Goal: Task Accomplishment & Management: Manage account settings

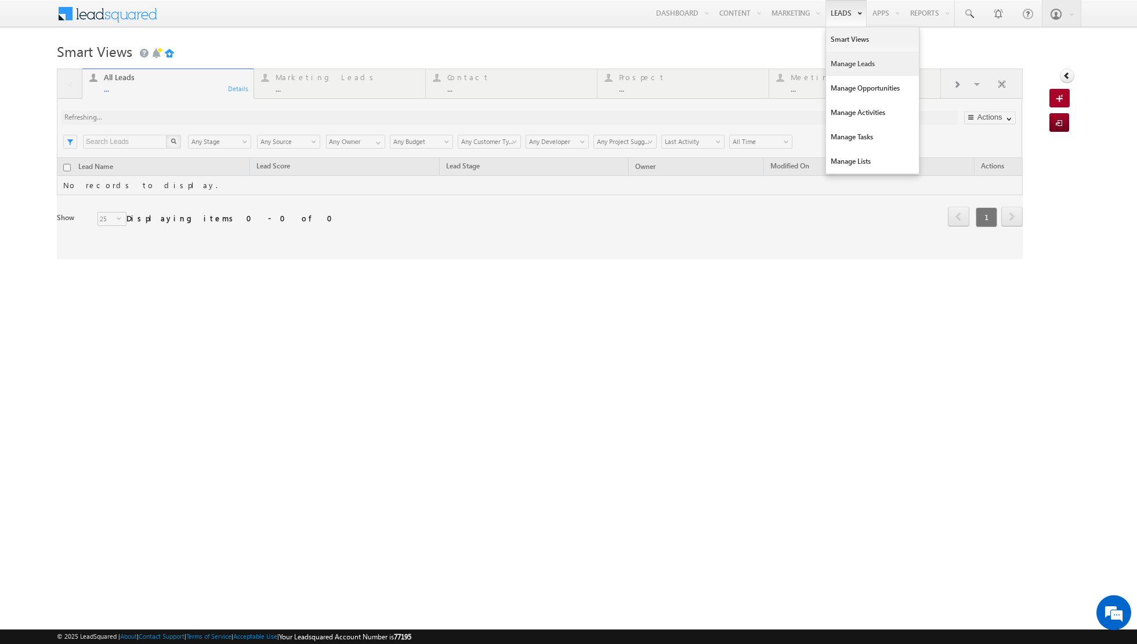
click at [847, 64] on link "Manage Leads" at bounding box center [872, 64] width 93 height 24
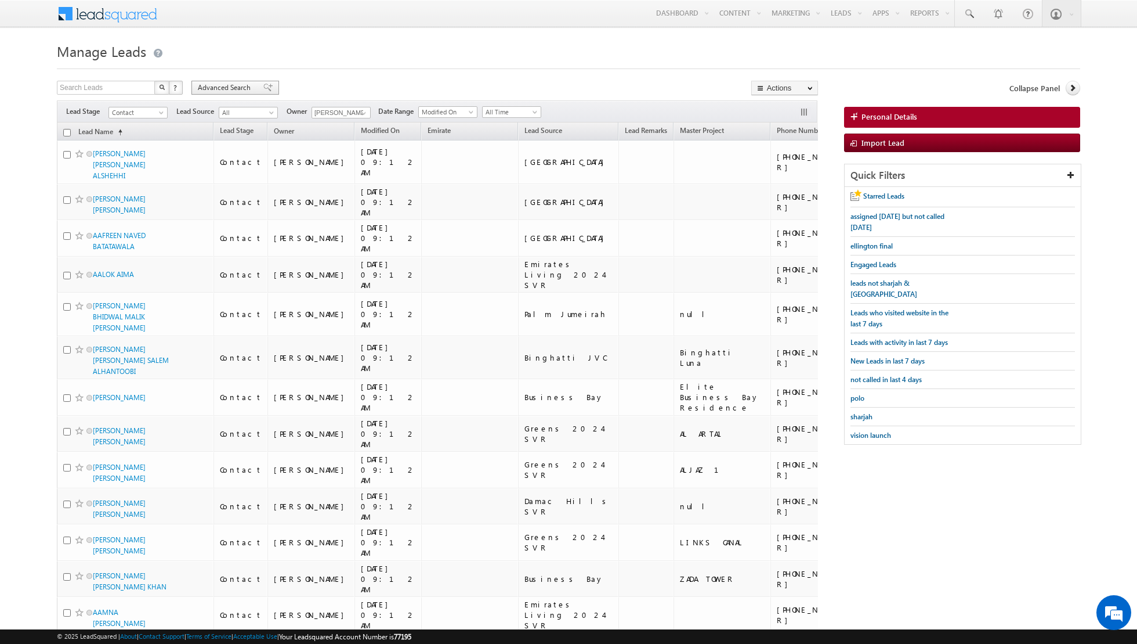
click at [263, 84] on span at bounding box center [267, 88] width 9 height 8
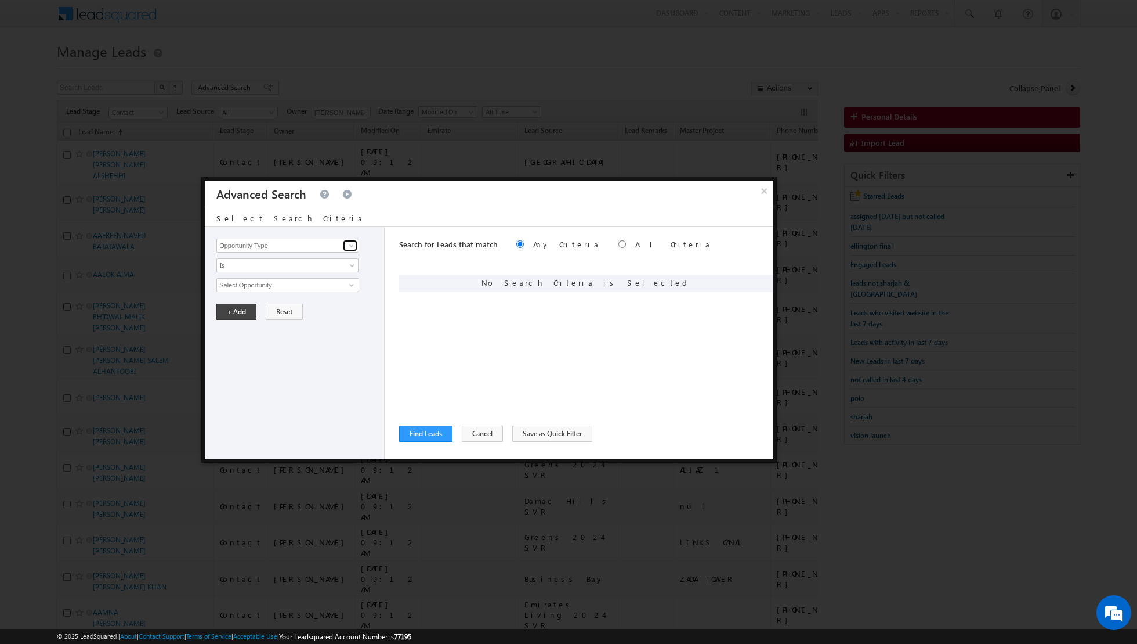
click at [351, 245] on span at bounding box center [351, 245] width 9 height 9
click at [332, 272] on link "Lead Source" at bounding box center [287, 268] width 143 height 13
type input "Lead Source"
click at [351, 286] on span "select" at bounding box center [353, 289] width 9 height 20
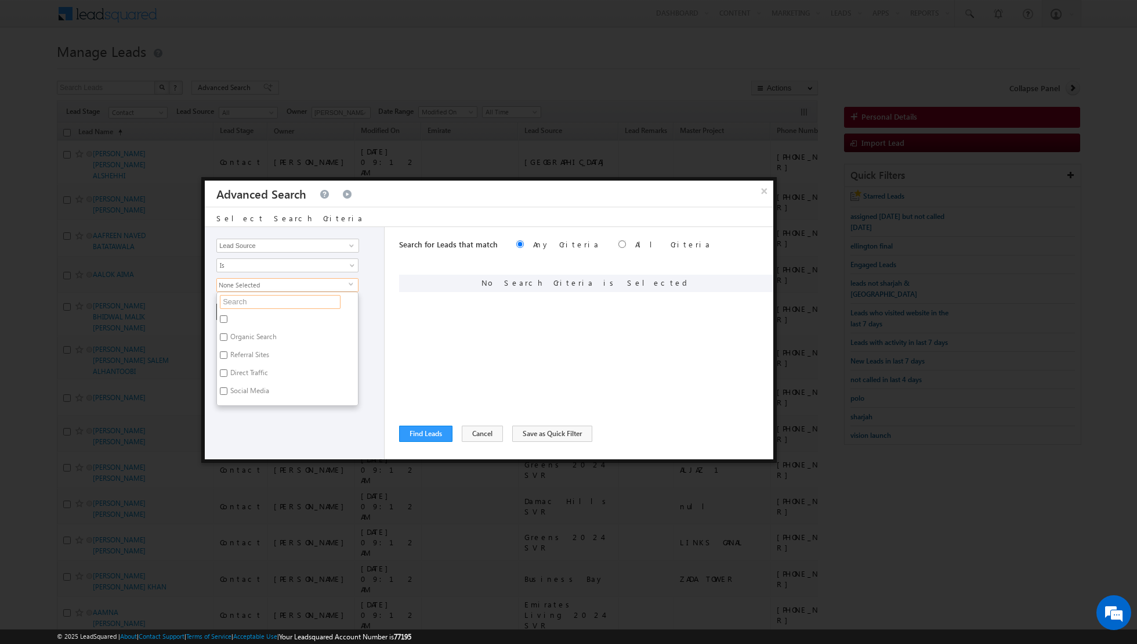
click at [326, 298] on input "text" at bounding box center [280, 302] width 121 height 14
type input "shar"
click at [291, 324] on ul "shar Organic Search Referral Sites Direct Traffic Social Media Inbound Email In…" at bounding box center [287, 310] width 142 height 39
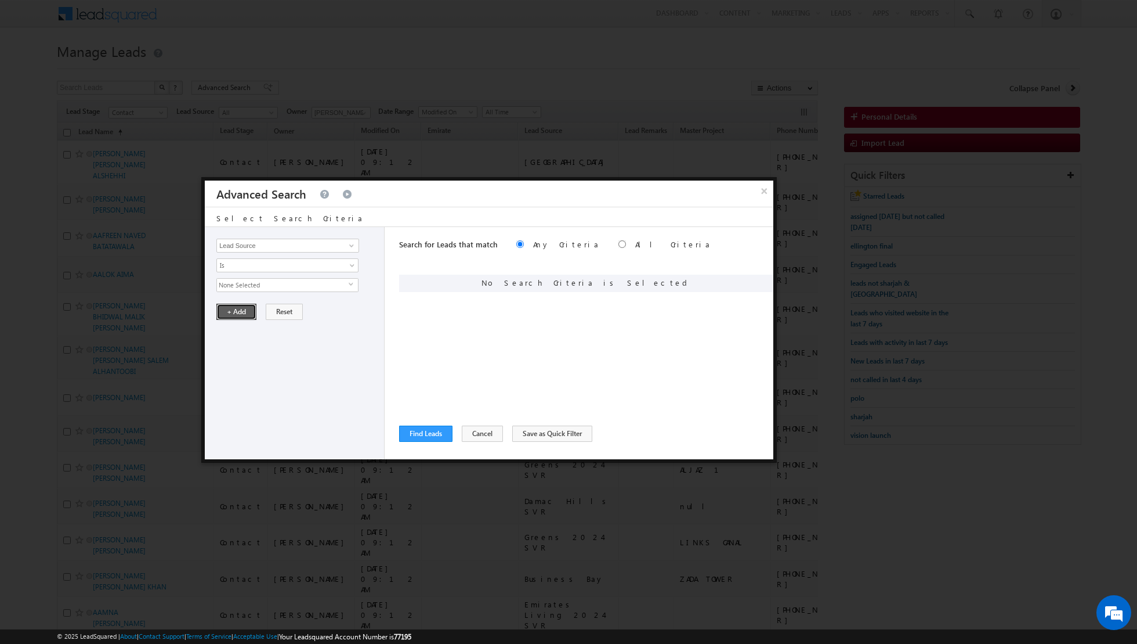
click at [237, 315] on button "+ Add" at bounding box center [236, 311] width 40 height 16
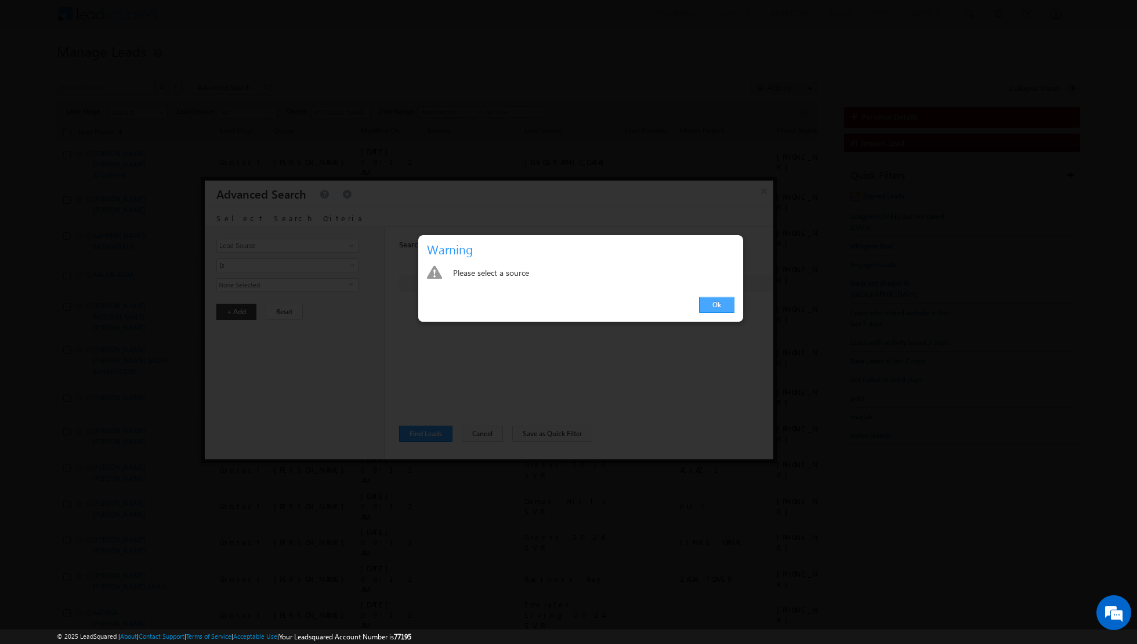
click at [729, 301] on link "Ok" at bounding box center [716, 305] width 35 height 16
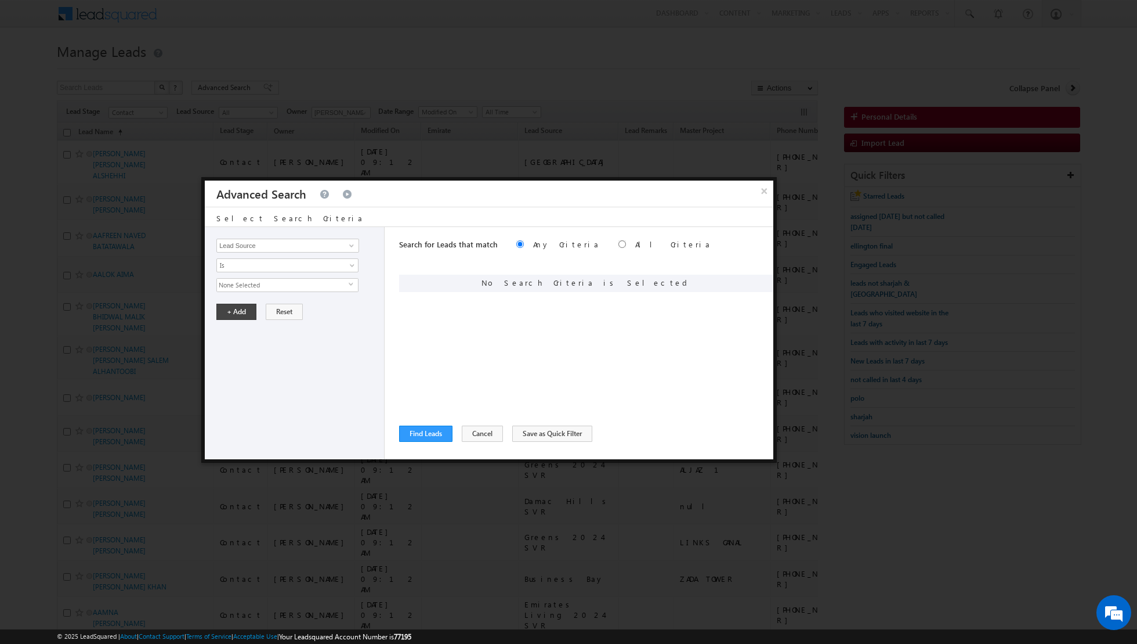
click at [321, 288] on span "None Selected" at bounding box center [283, 285] width 132 height 13
click at [230, 315] on label "Sharjah-Scl" at bounding box center [246, 321] width 59 height 18
click at [227, 315] on input "Sharjah-Scl" at bounding box center [224, 319] width 8 height 8
checkbox input "true"
click at [240, 360] on div "Opportunity Type Lead Activity Task Sales Group Prospect Id Address 1 Address 2…" at bounding box center [295, 343] width 180 height 232
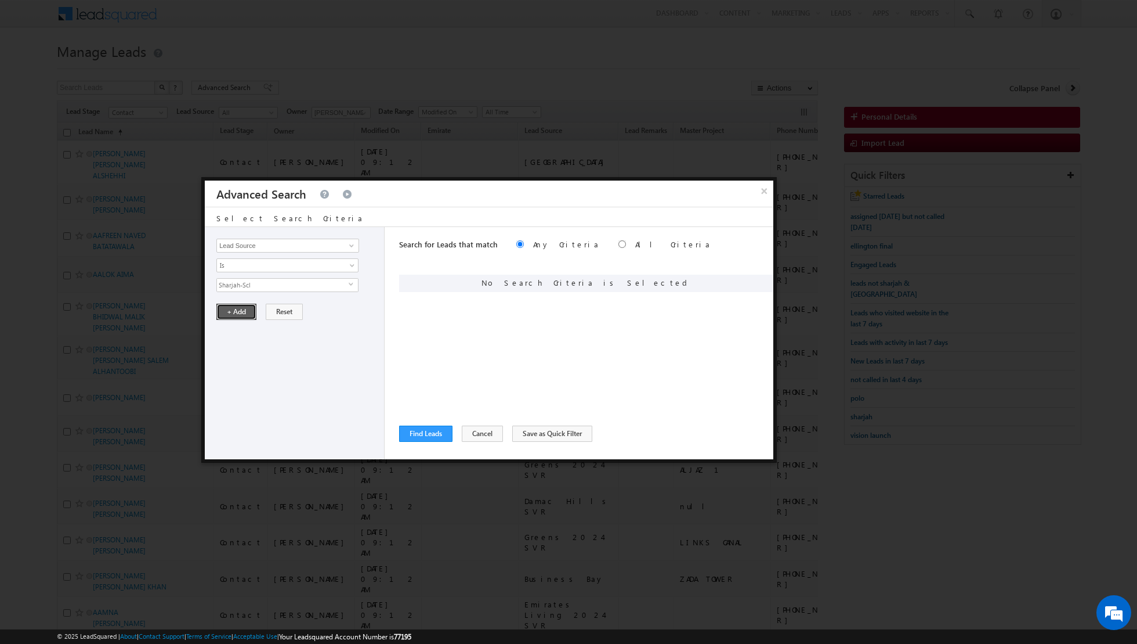
click at [235, 315] on button "+ Add" at bounding box center [236, 311] width 40 height 16
click at [619, 244] on input "radio" at bounding box center [623, 244] width 8 height 8
radio input "true"
click at [348, 246] on span at bounding box center [351, 245] width 9 height 9
click at [324, 263] on link "Lead Activity" at bounding box center [287, 258] width 143 height 13
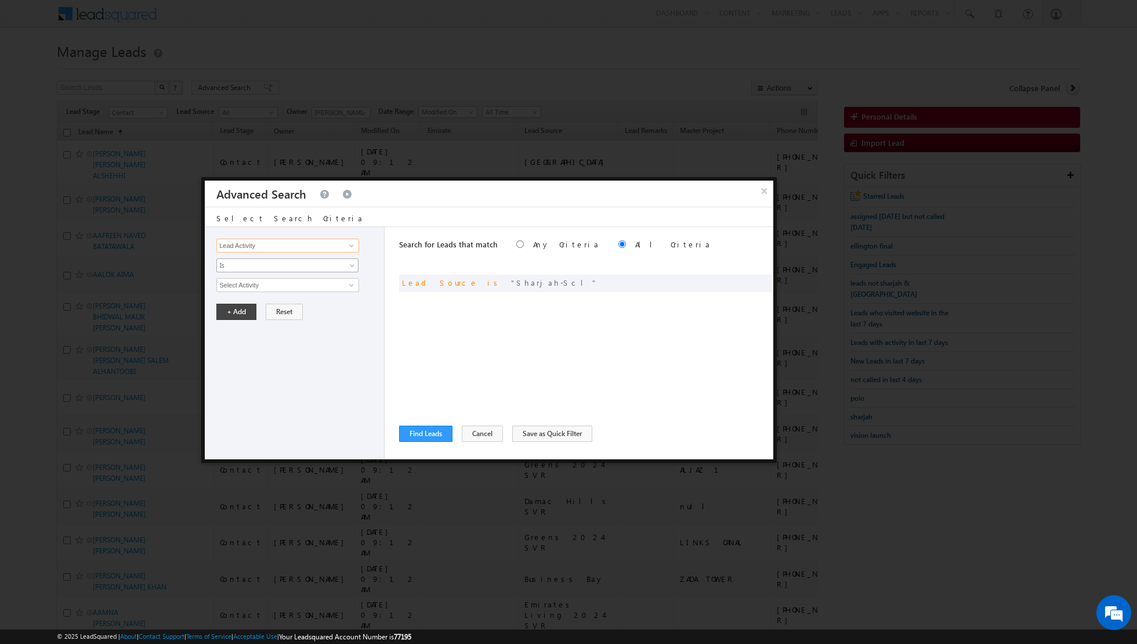
type input "Lead Activity"
click at [339, 266] on span "Is" at bounding box center [280, 265] width 126 height 10
click at [307, 291] on link "Is Not" at bounding box center [288, 289] width 142 height 10
click at [336, 283] on input "Select Activity" at bounding box center [287, 285] width 143 height 14
click at [296, 308] on link "Outbound Phone Call Activity" at bounding box center [287, 308] width 143 height 13
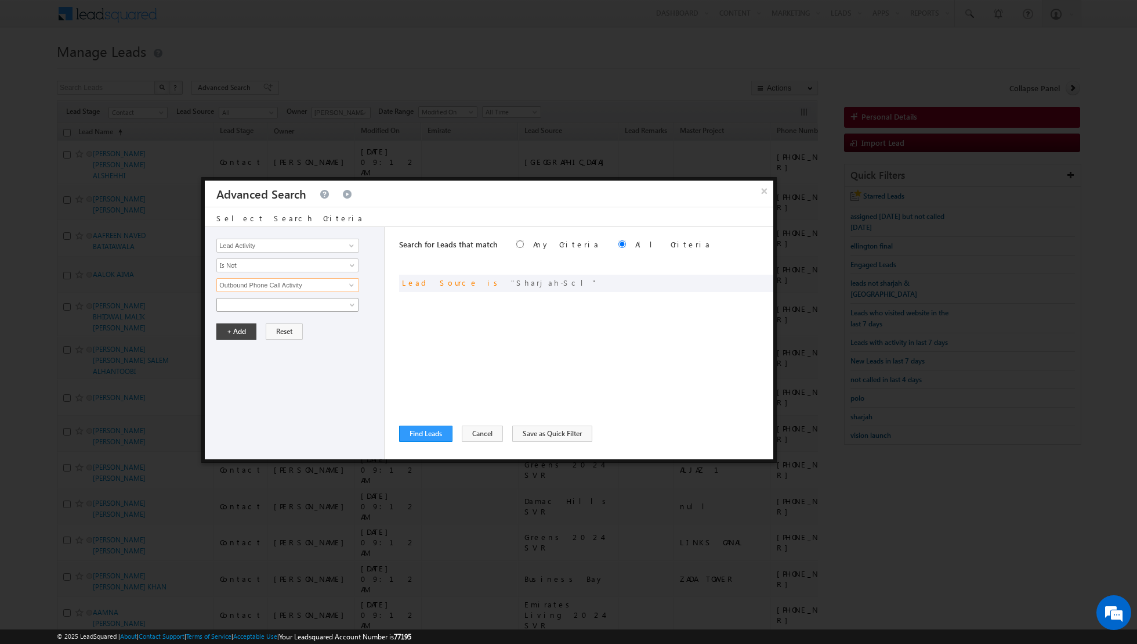
type input "Outbound Phone Call Activity"
click at [279, 299] on span at bounding box center [280, 304] width 126 height 10
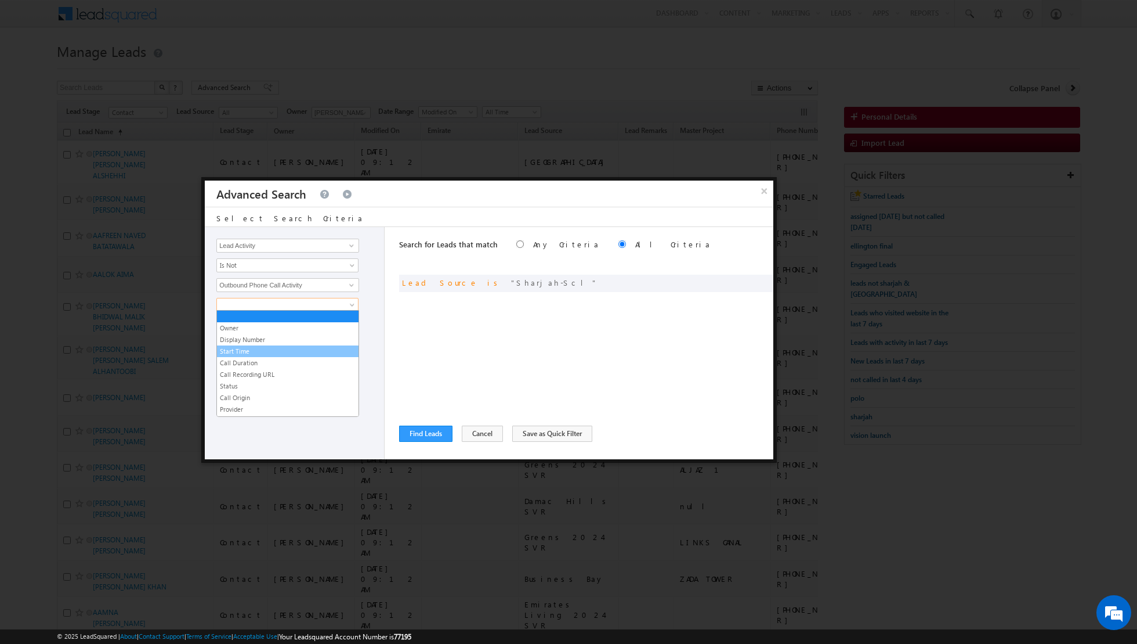
click at [256, 349] on link "Start Time" at bounding box center [288, 351] width 142 height 10
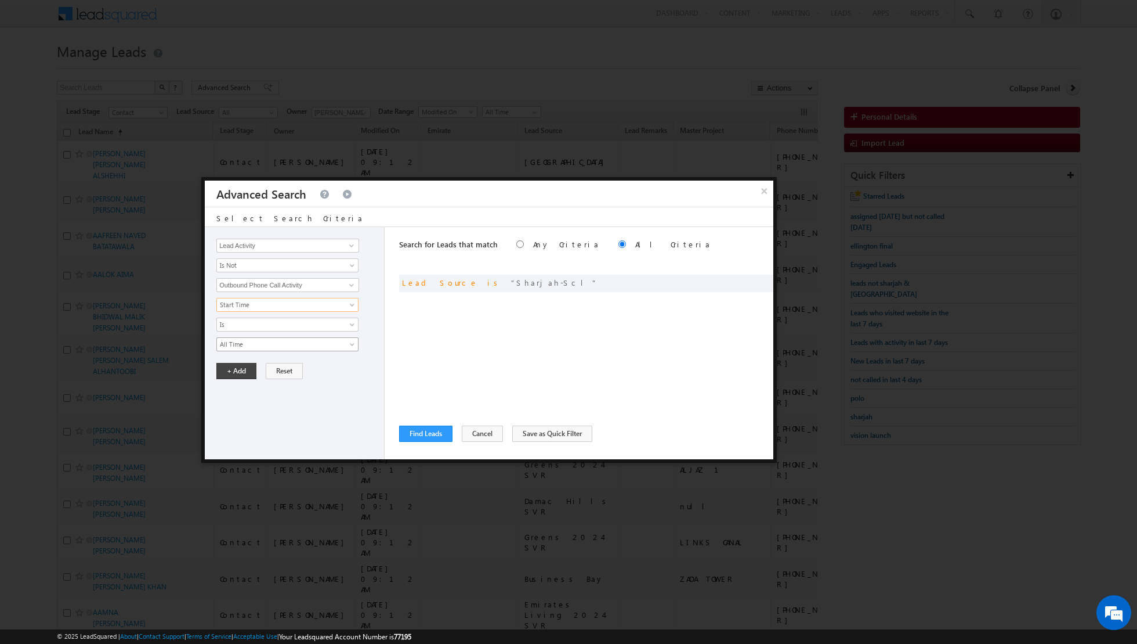
click at [281, 344] on span "All Time" at bounding box center [280, 344] width 126 height 10
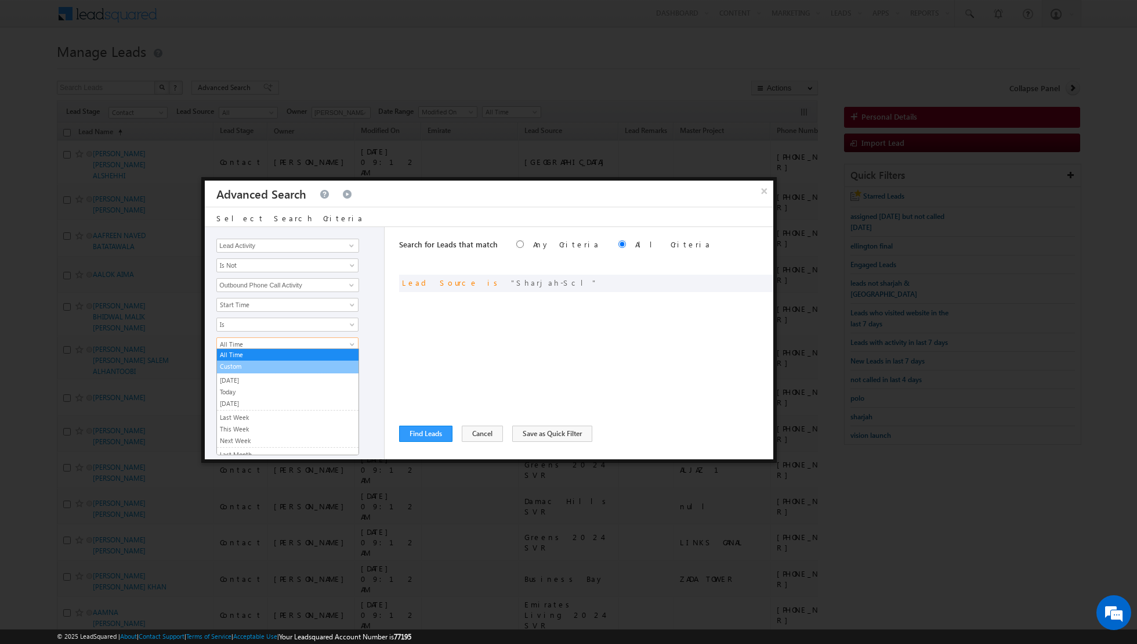
click at [248, 366] on link "Custom" at bounding box center [288, 366] width 142 height 10
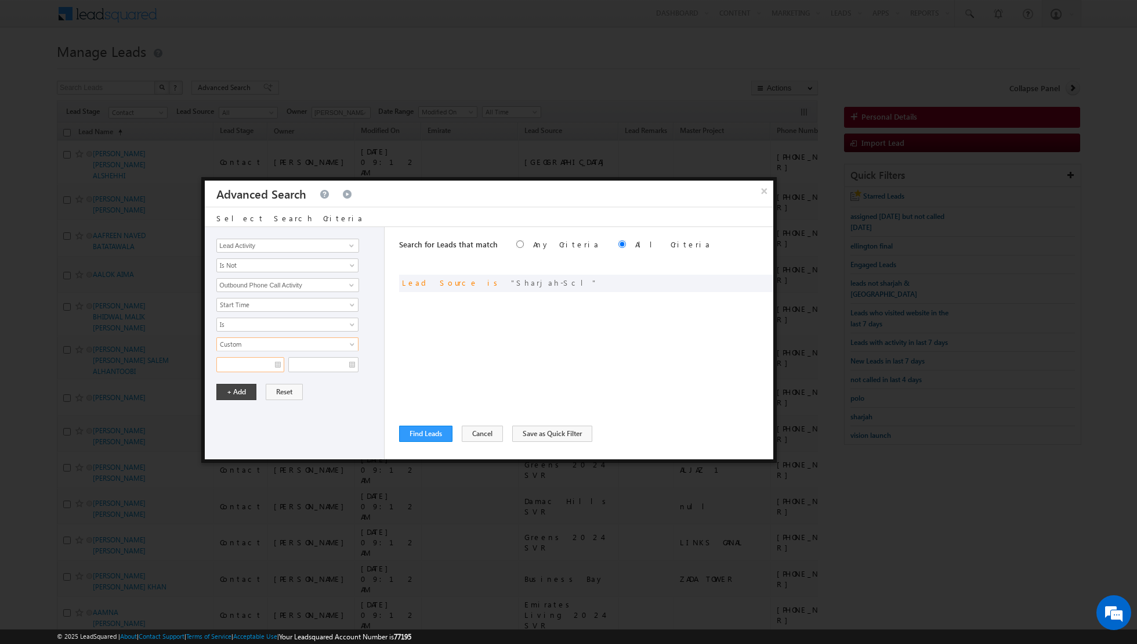
click at [257, 362] on input "text" at bounding box center [250, 364] width 68 height 15
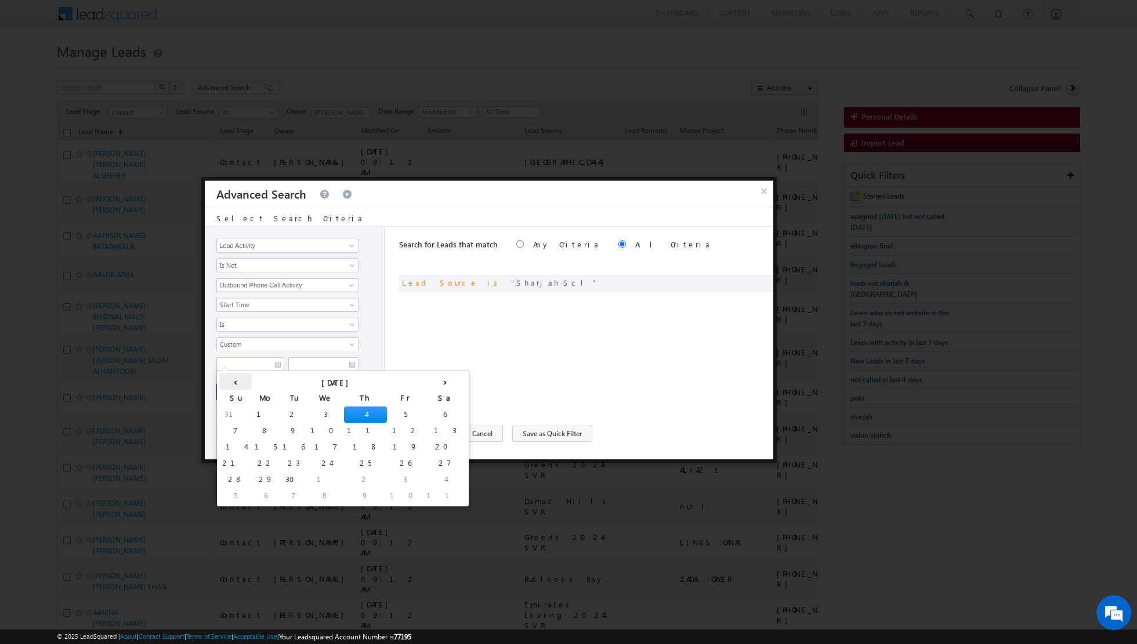
click at [227, 379] on th "‹" at bounding box center [235, 381] width 32 height 17
click at [299, 476] on td "26" at bounding box center [315, 479] width 32 height 16
type input "26/08/2025"
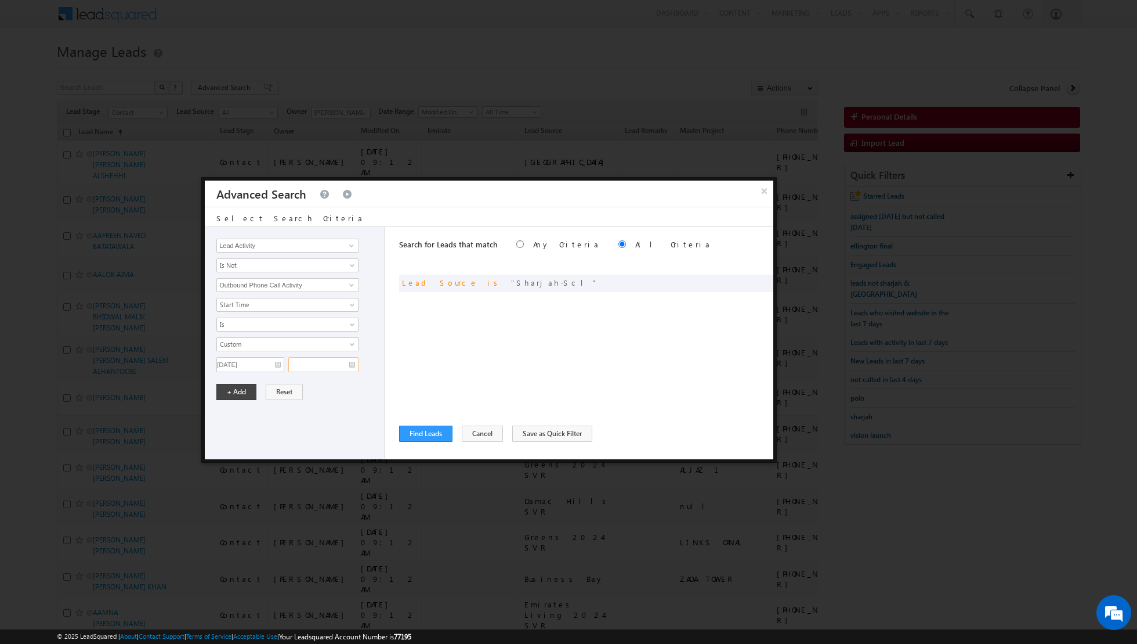
click at [349, 359] on input "text" at bounding box center [323, 364] width 70 height 15
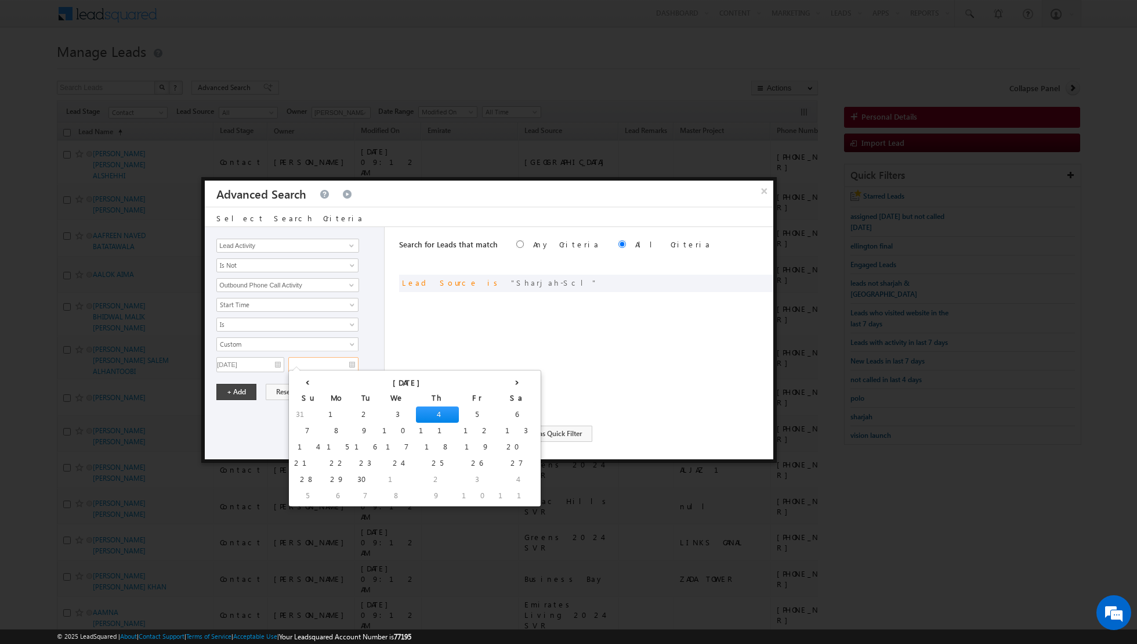
click at [416, 410] on td "4" at bounding box center [437, 414] width 43 height 16
type input "04/09/2025"
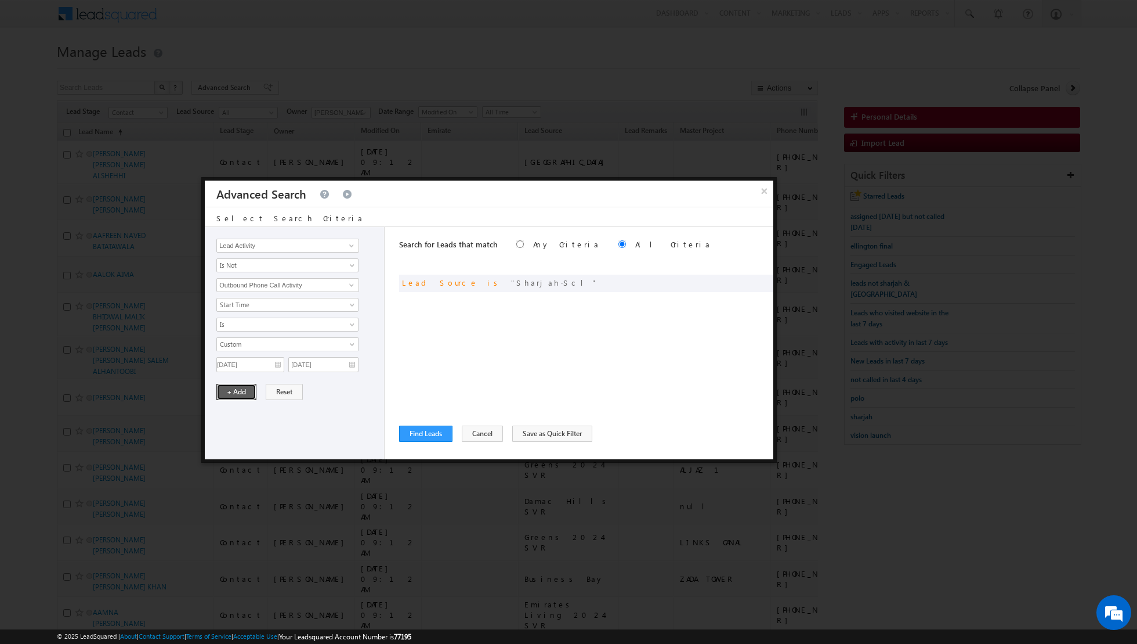
click at [236, 389] on button "+ Add" at bounding box center [236, 392] width 40 height 16
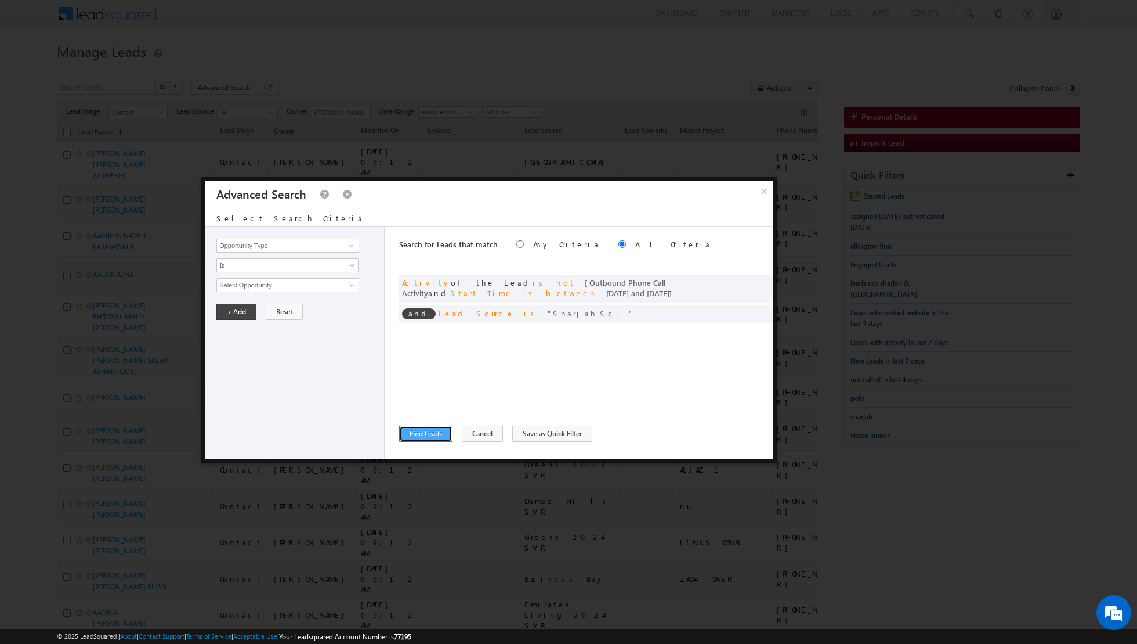
click at [424, 430] on button "Find Leads" at bounding box center [425, 433] width 53 height 16
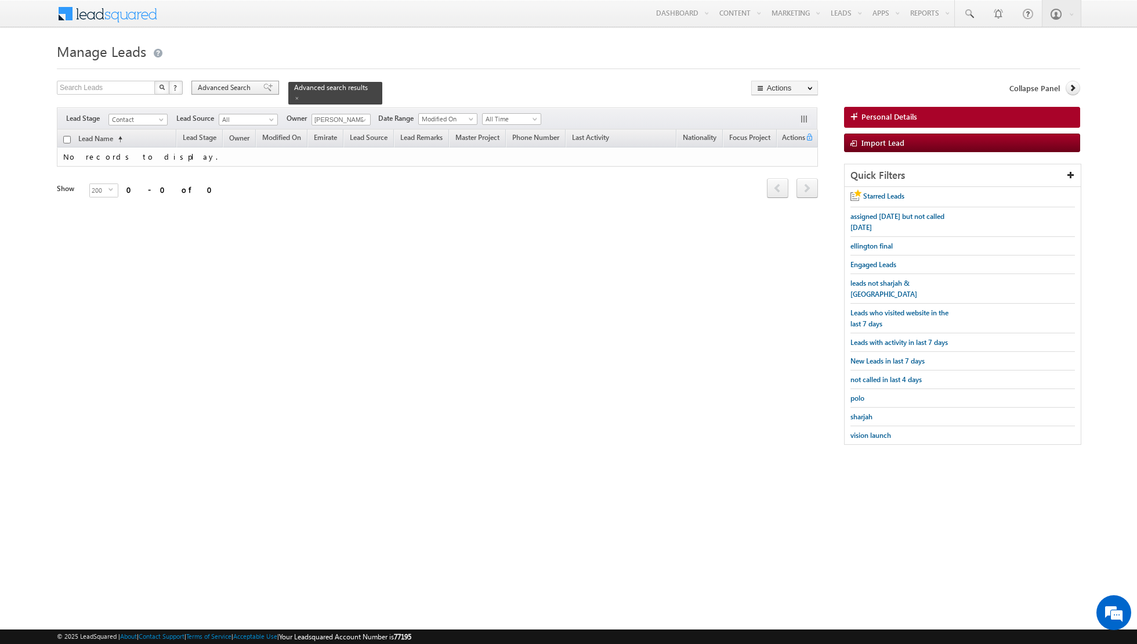
click at [263, 88] on span at bounding box center [267, 88] width 9 height 8
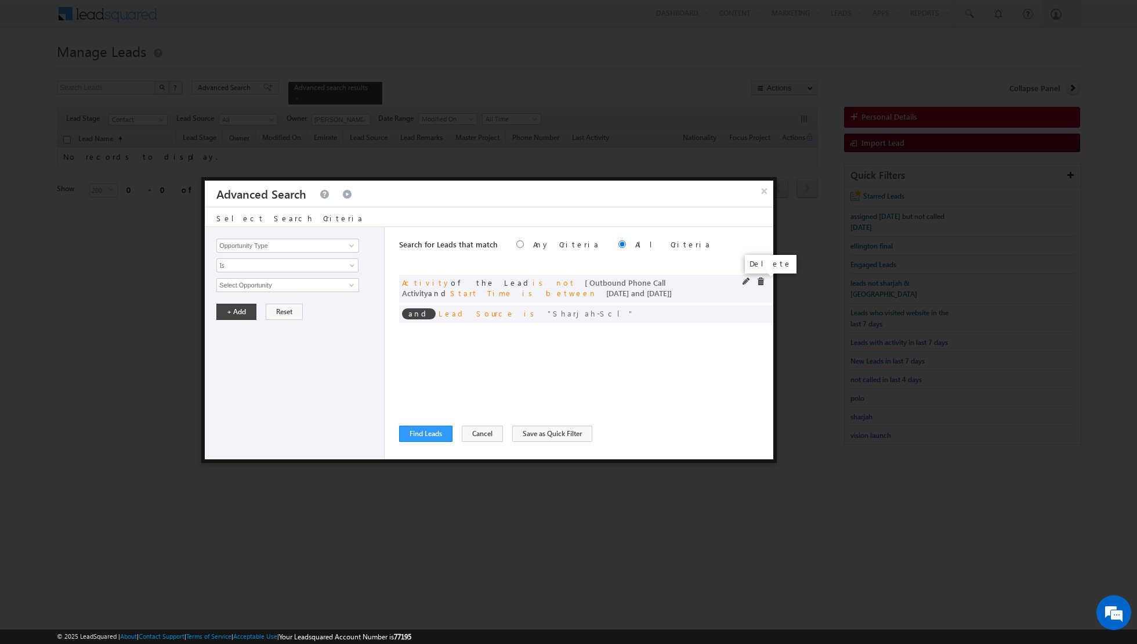
click at [761, 281] on span at bounding box center [761, 281] width 8 height 8
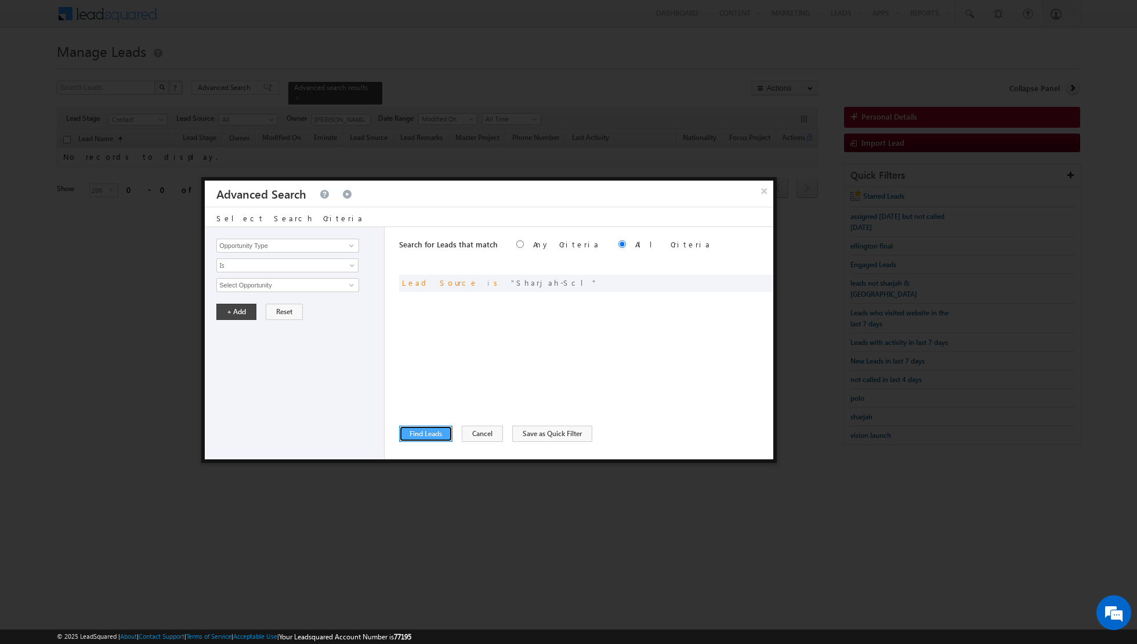
click at [425, 439] on button "Find Leads" at bounding box center [425, 433] width 53 height 16
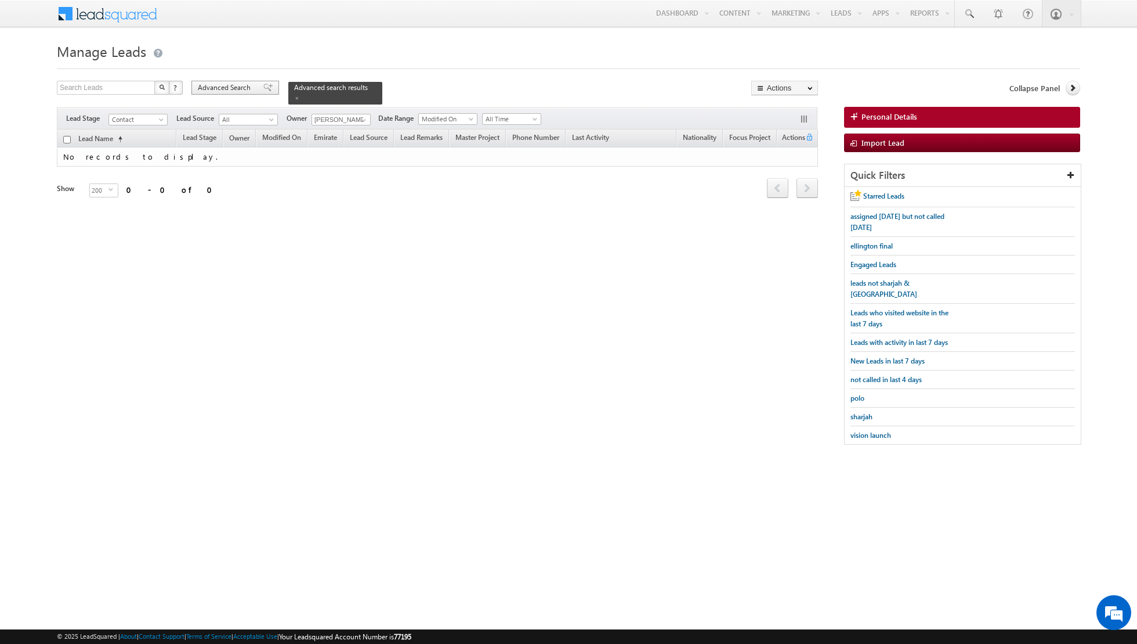
click at [263, 86] on span at bounding box center [267, 88] width 9 height 8
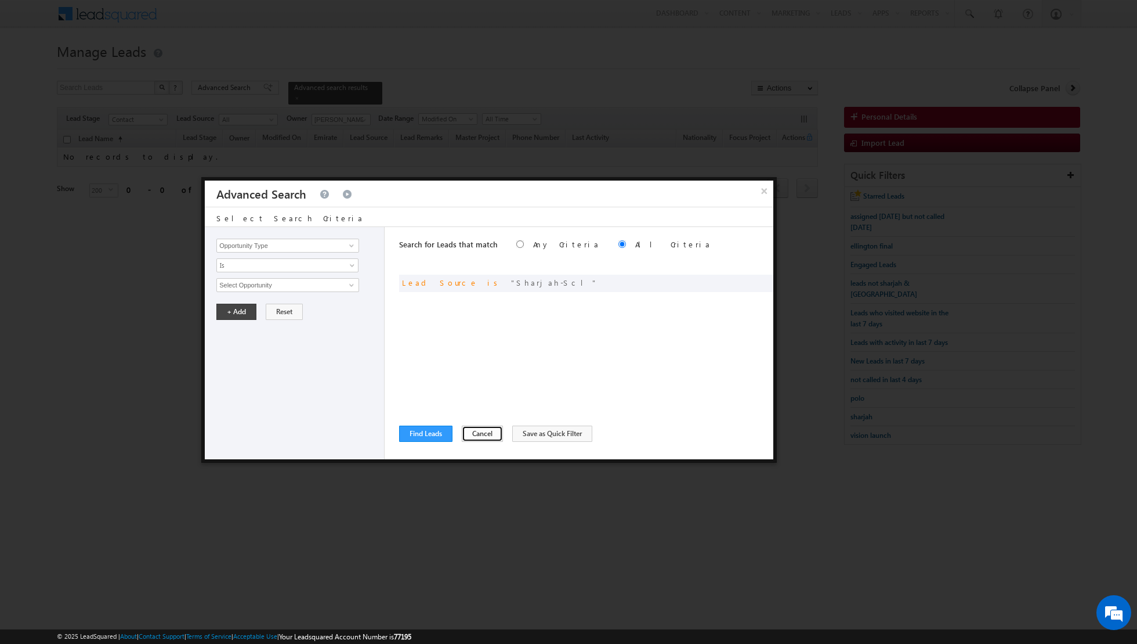
click at [466, 426] on button "Cancel" at bounding box center [482, 433] width 41 height 16
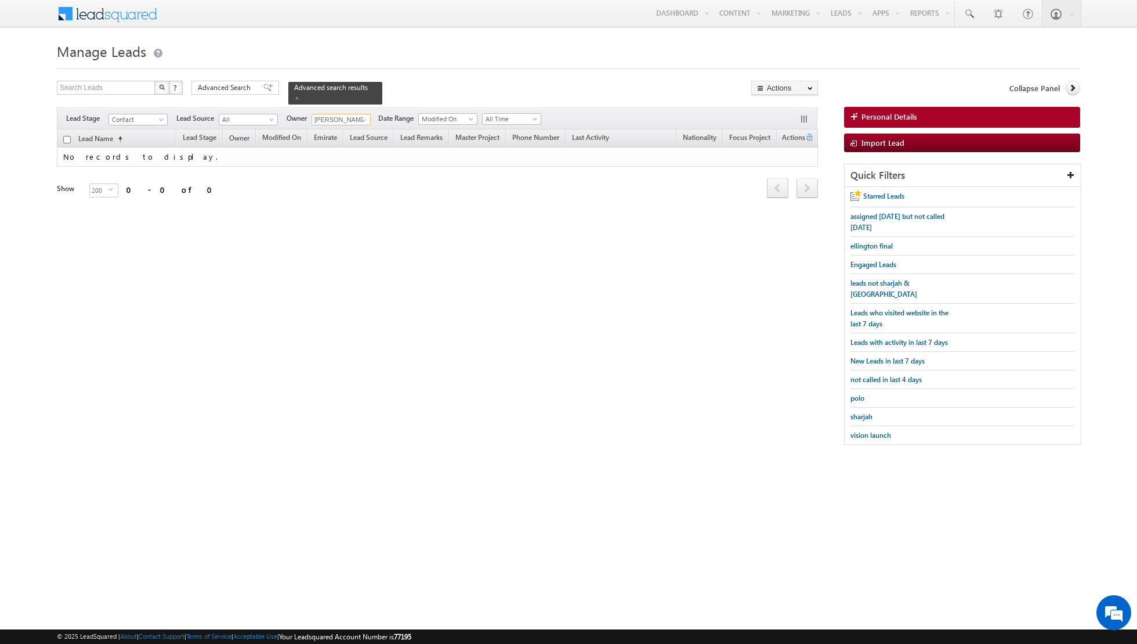
click at [346, 118] on input "[PERSON_NAME]" at bounding box center [341, 120] width 59 height 12
click at [359, 121] on span at bounding box center [363, 119] width 9 height 9
click at [353, 132] on link "Any" at bounding box center [370, 130] width 116 height 13
type input "Any"
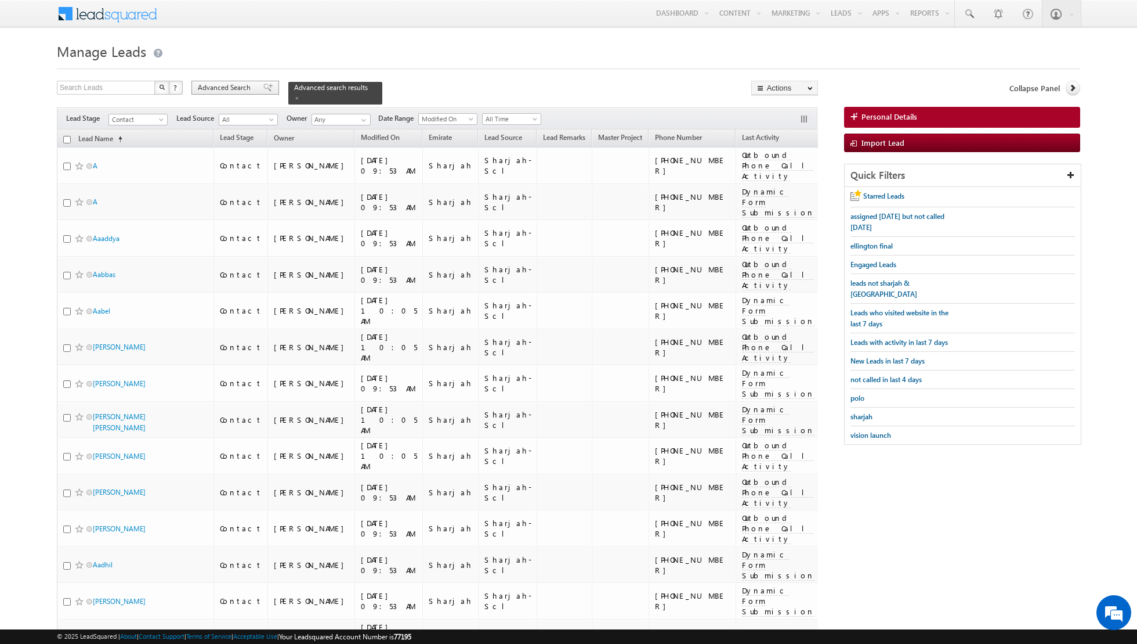
click at [254, 85] on div "Advanced Search" at bounding box center [235, 88] width 88 height 14
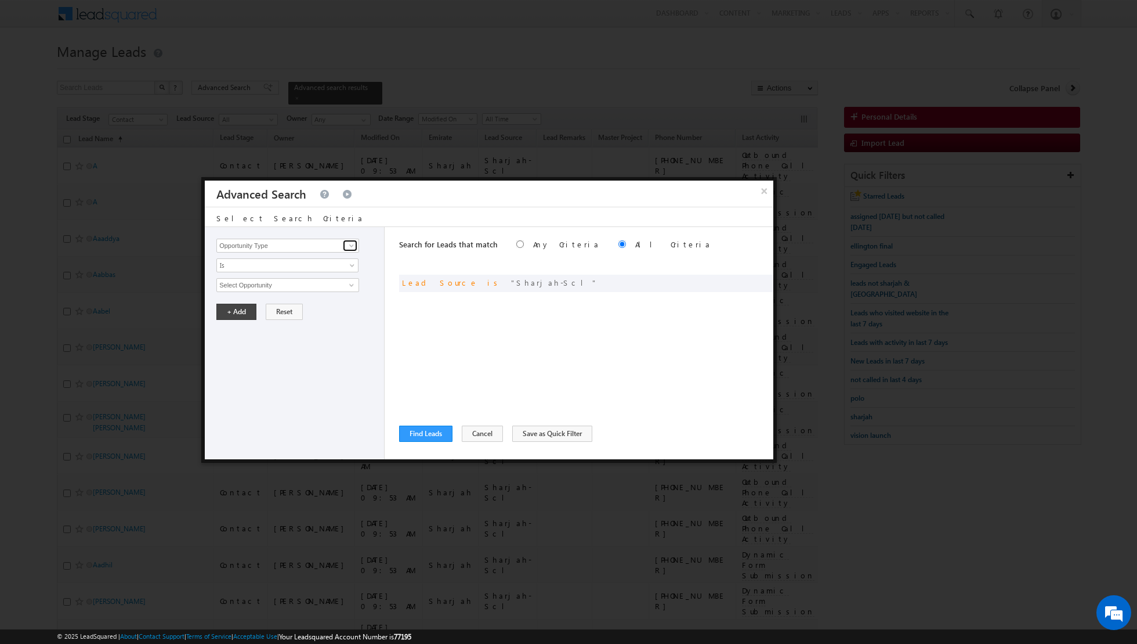
click at [353, 244] on span at bounding box center [351, 245] width 9 height 9
click at [333, 256] on link "Lead Activity" at bounding box center [287, 258] width 143 height 13
type input "Lead Activity"
click at [331, 263] on span "Is" at bounding box center [280, 265] width 126 height 10
click at [307, 286] on link "Is Not" at bounding box center [288, 289] width 142 height 10
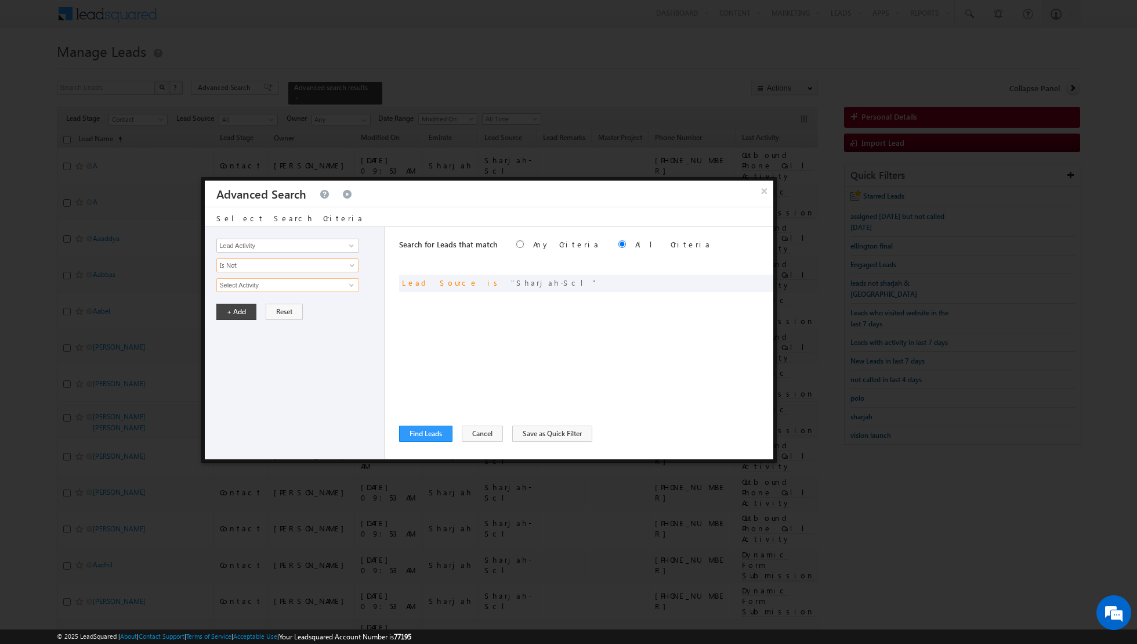
click at [328, 283] on input "Select Activity" at bounding box center [287, 285] width 143 height 14
click at [294, 306] on link "Outbound Phone Call Activity" at bounding box center [287, 308] width 143 height 13
type input "Outbound Phone Call Activity"
click at [318, 299] on span at bounding box center [280, 304] width 126 height 10
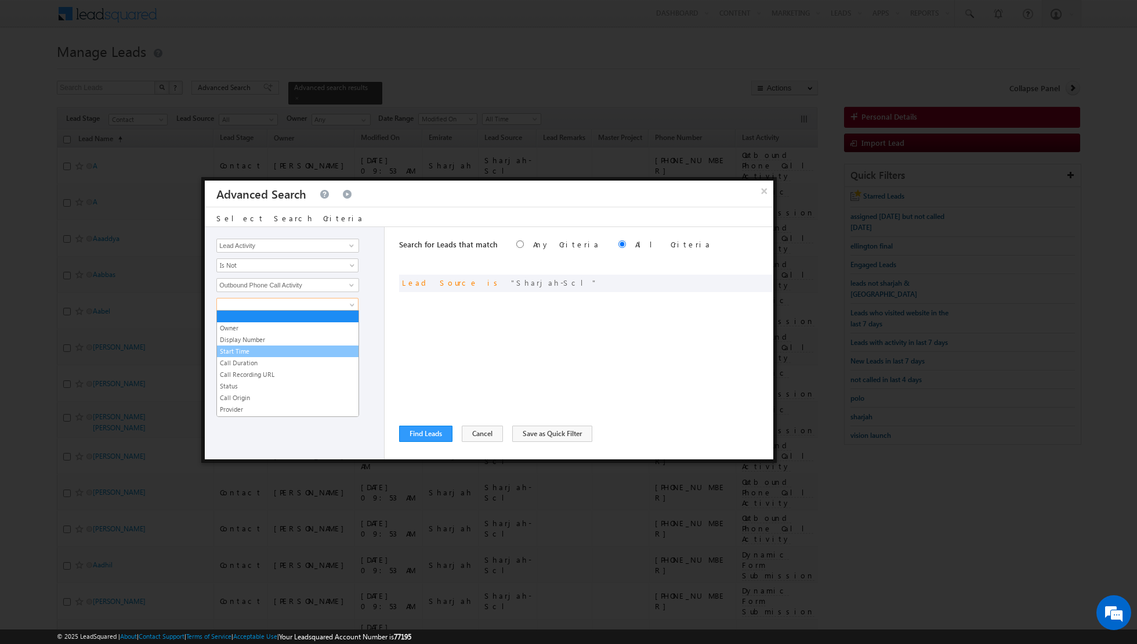
click at [276, 346] on link "Start Time" at bounding box center [288, 351] width 142 height 10
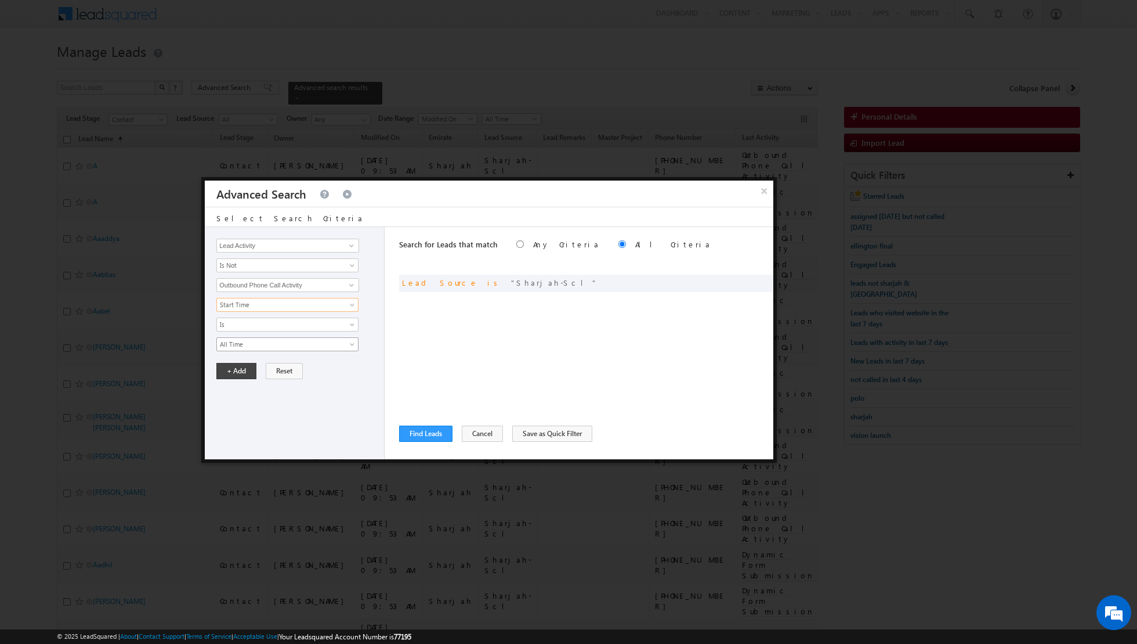
click at [317, 341] on span "All Time" at bounding box center [280, 344] width 126 height 10
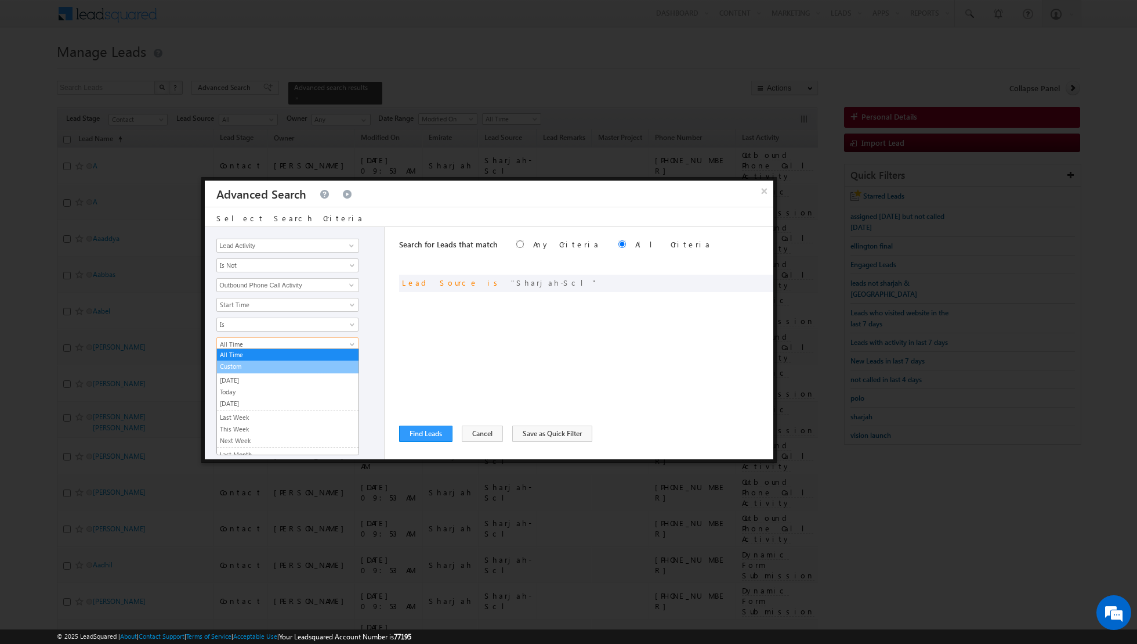
click at [268, 364] on link "Custom" at bounding box center [288, 366] width 142 height 10
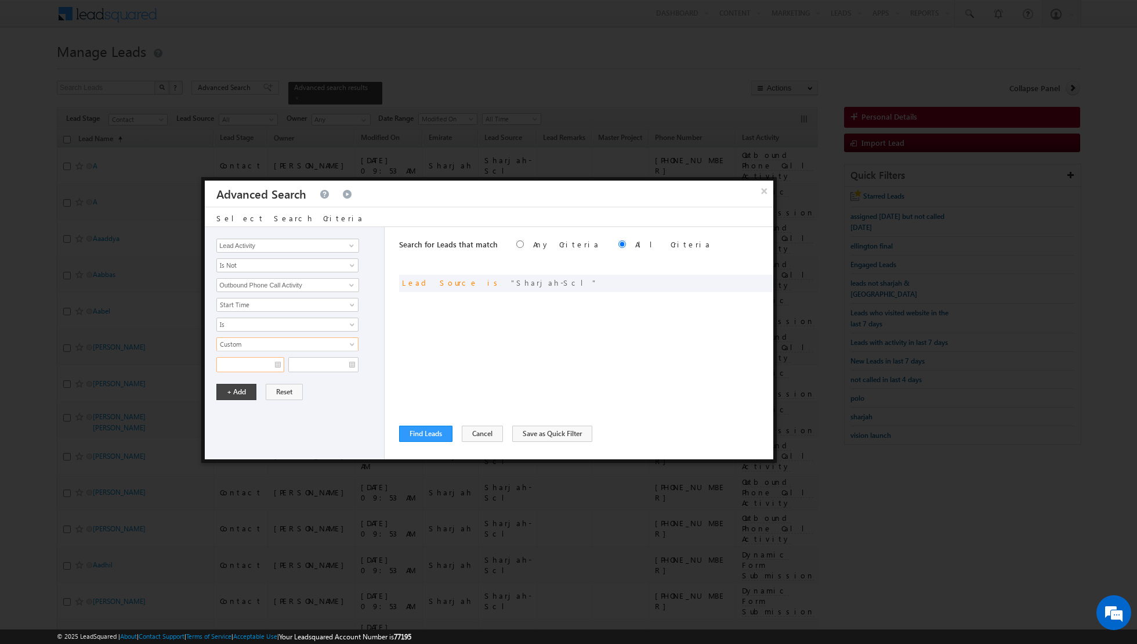
click at [255, 357] on input "text" at bounding box center [250, 364] width 68 height 15
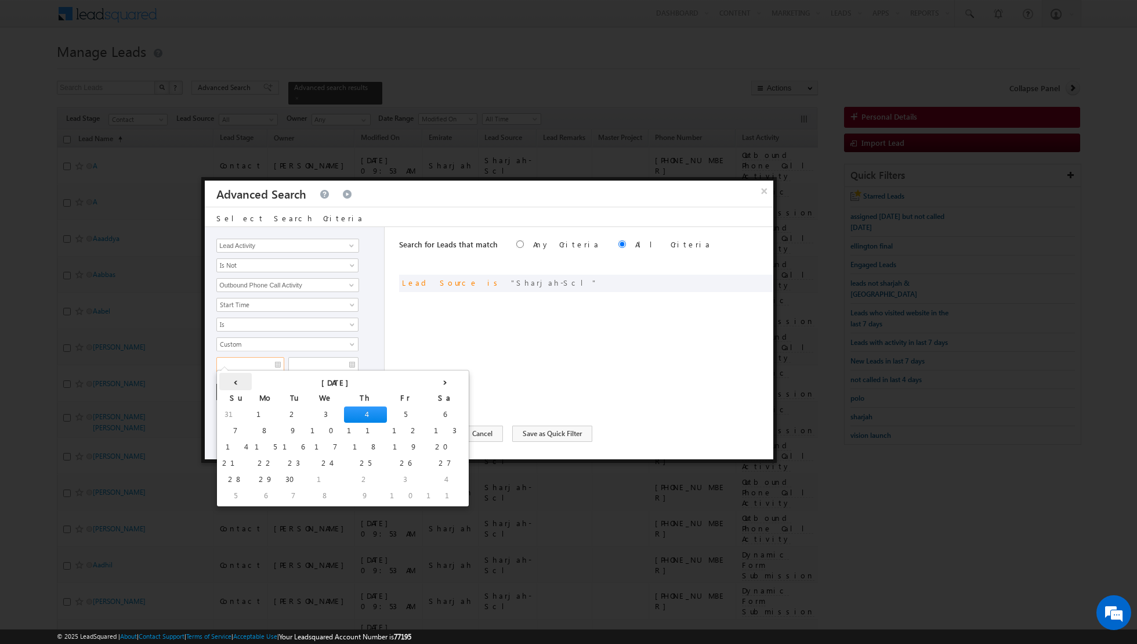
click at [228, 380] on th "‹" at bounding box center [235, 381] width 32 height 17
click at [299, 476] on td "26" at bounding box center [315, 479] width 32 height 16
type input "26/08/2025"
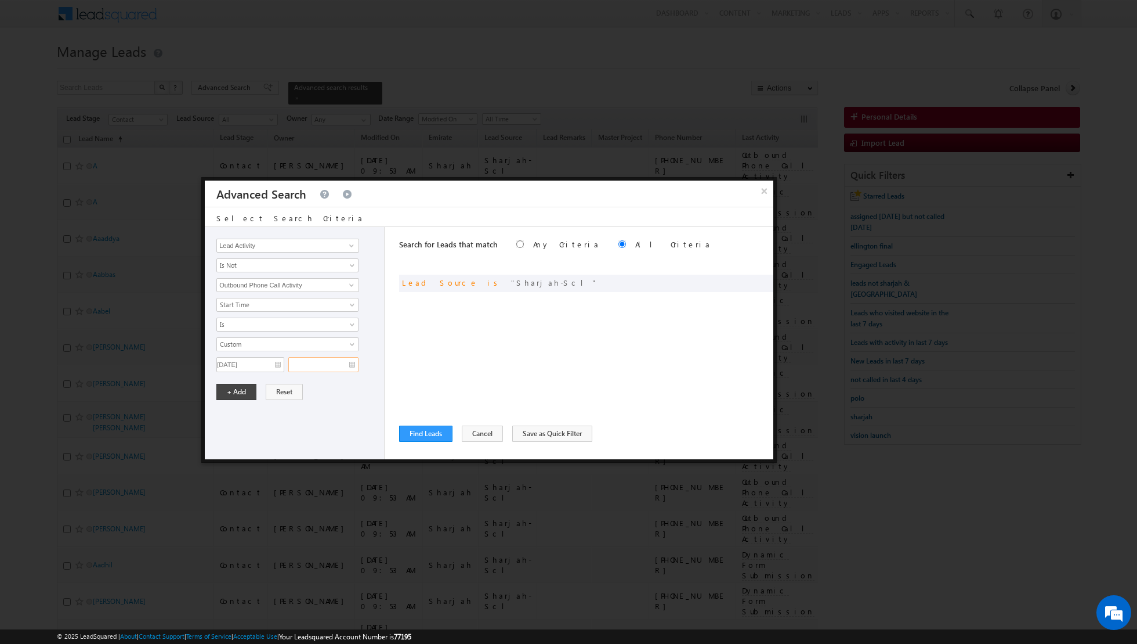
click at [345, 367] on input "text" at bounding box center [323, 364] width 70 height 15
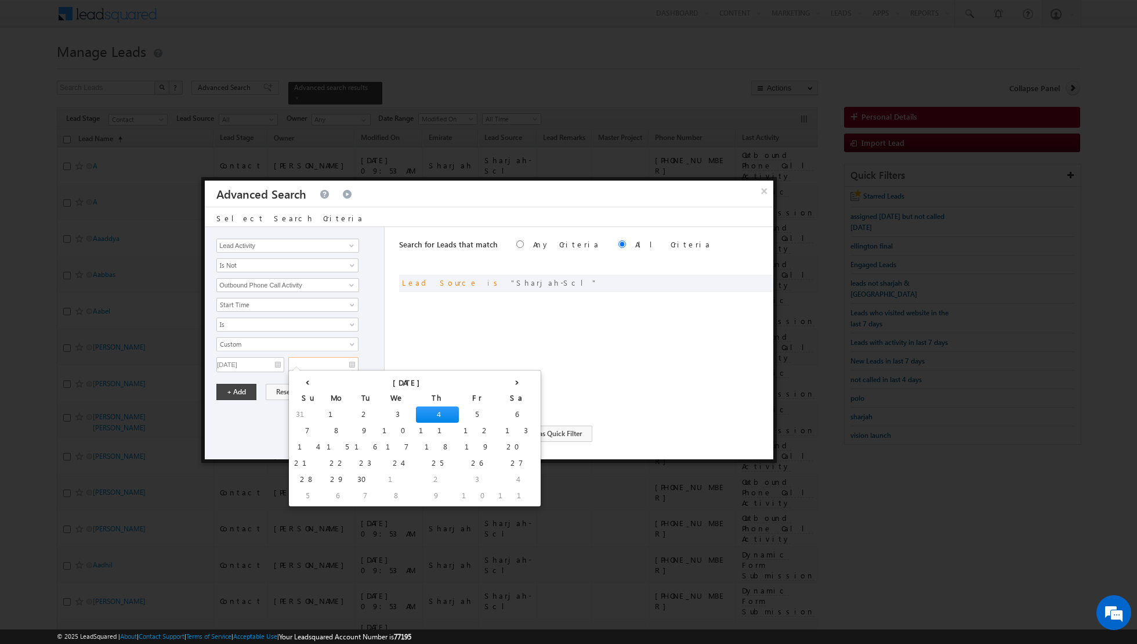
click at [416, 413] on td "4" at bounding box center [437, 414] width 43 height 16
type input "04/09/2025"
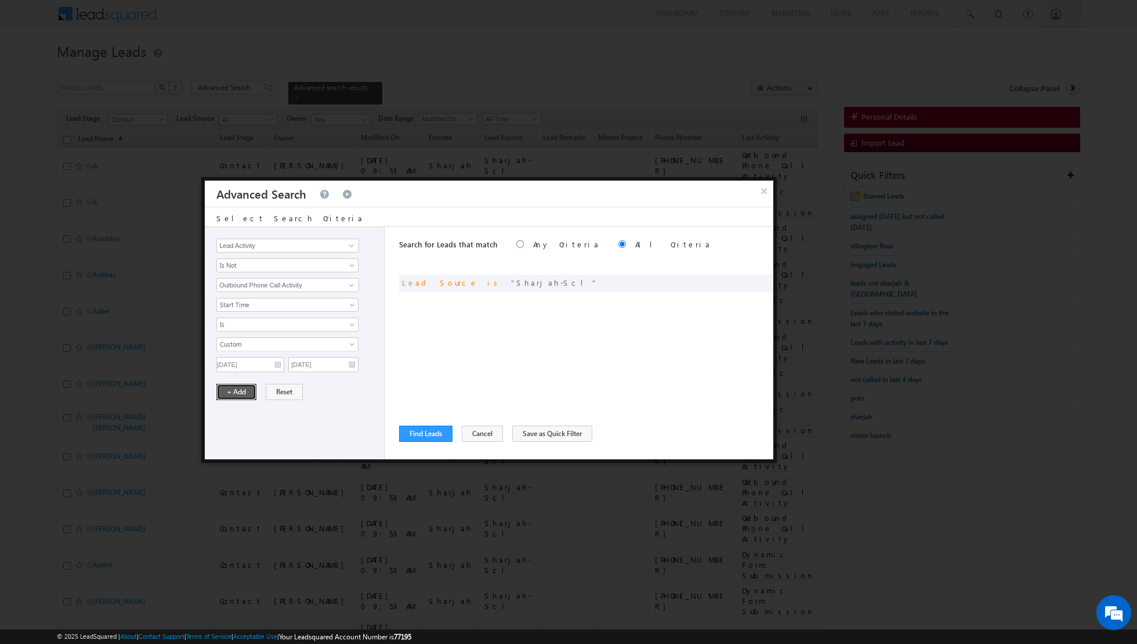
click at [236, 390] on button "+ Add" at bounding box center [236, 392] width 40 height 16
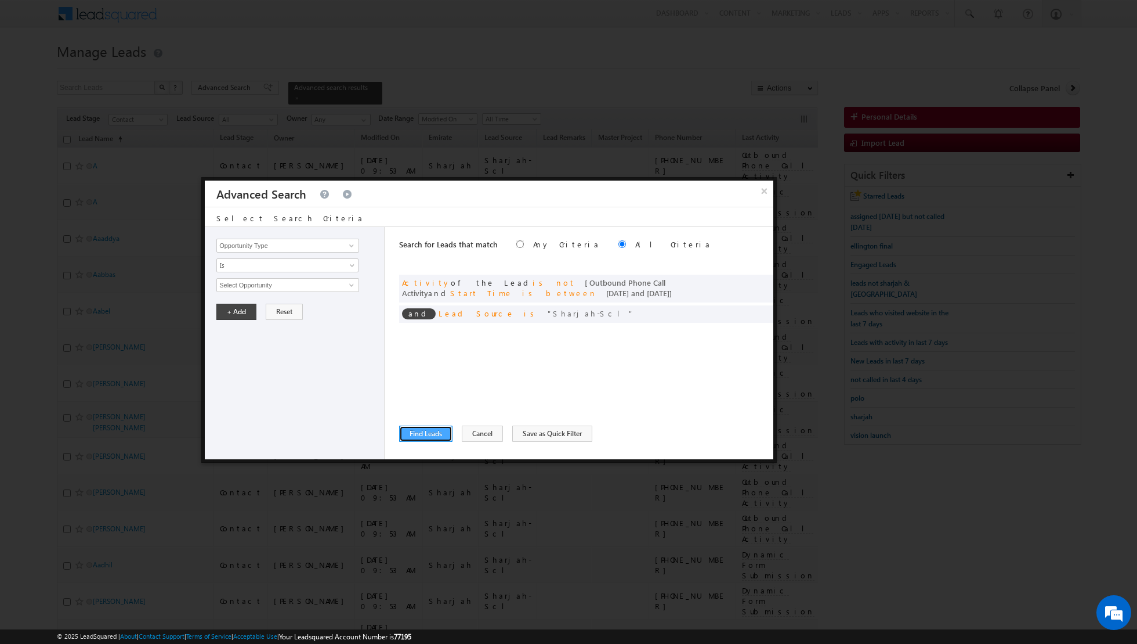
click at [422, 431] on button "Find Leads" at bounding box center [425, 433] width 53 height 16
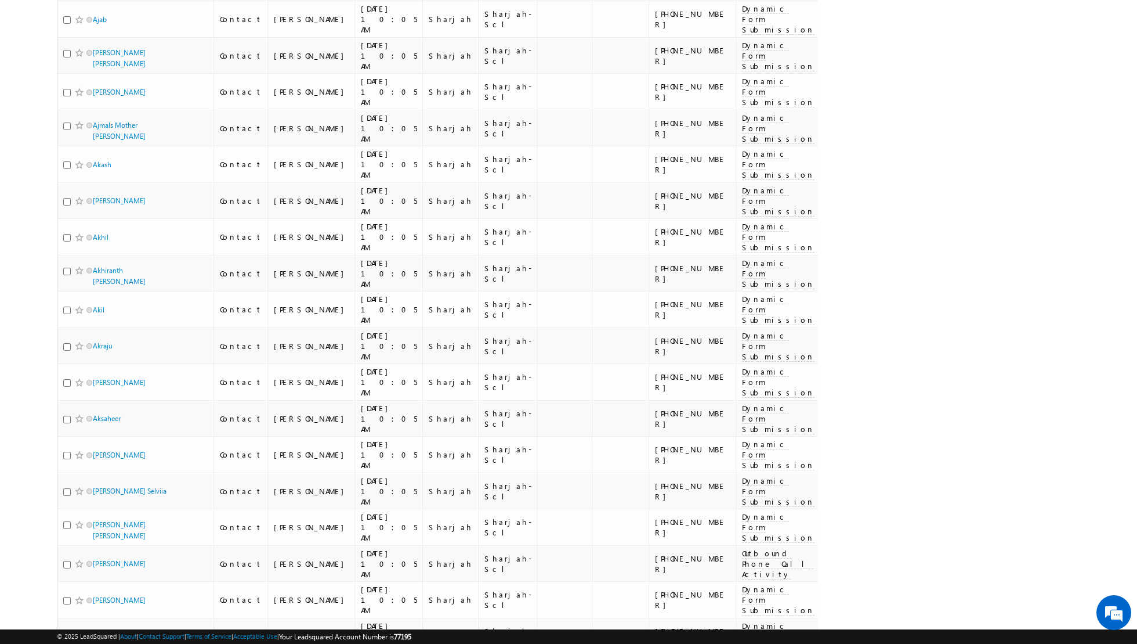
scroll to position [5863, 0]
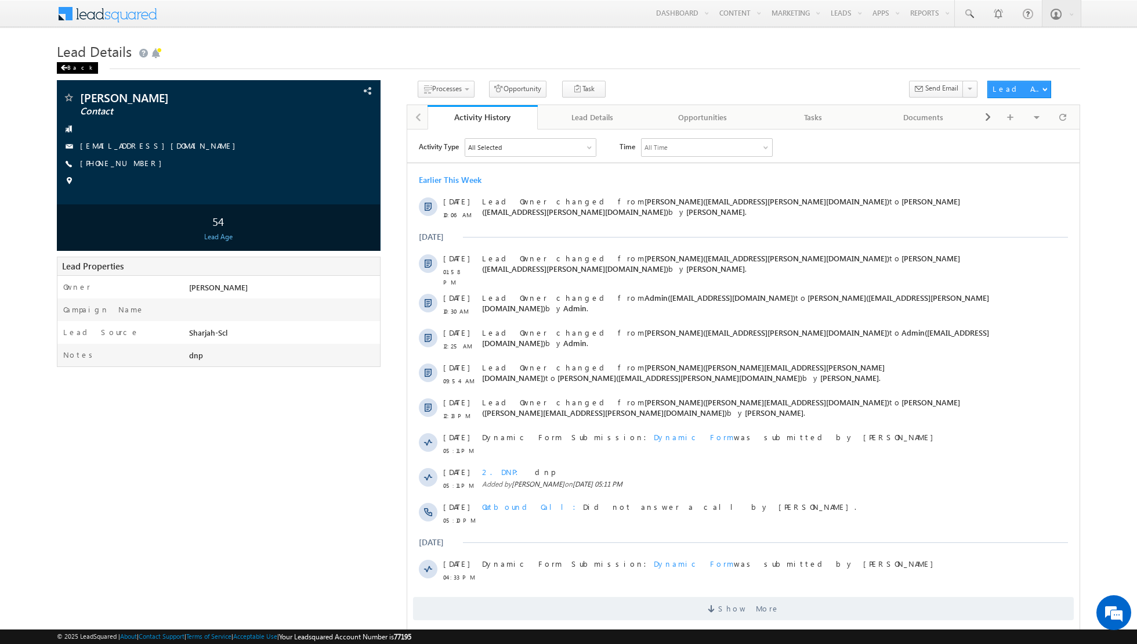
click at [67, 67] on div "Back" at bounding box center [77, 68] width 41 height 12
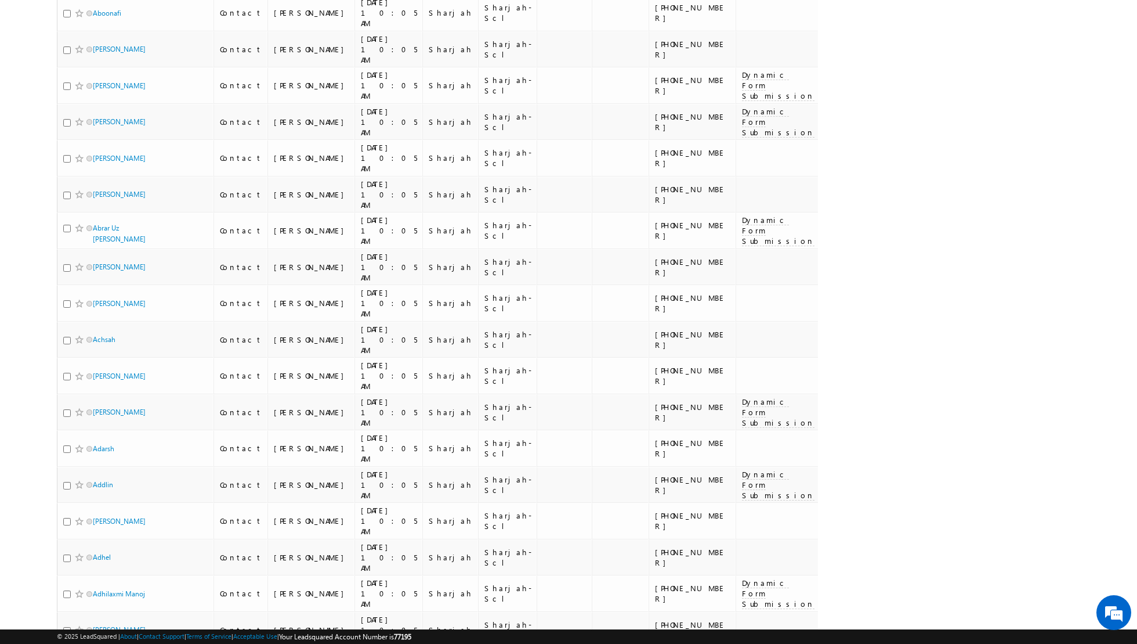
scroll to position [2994, 0]
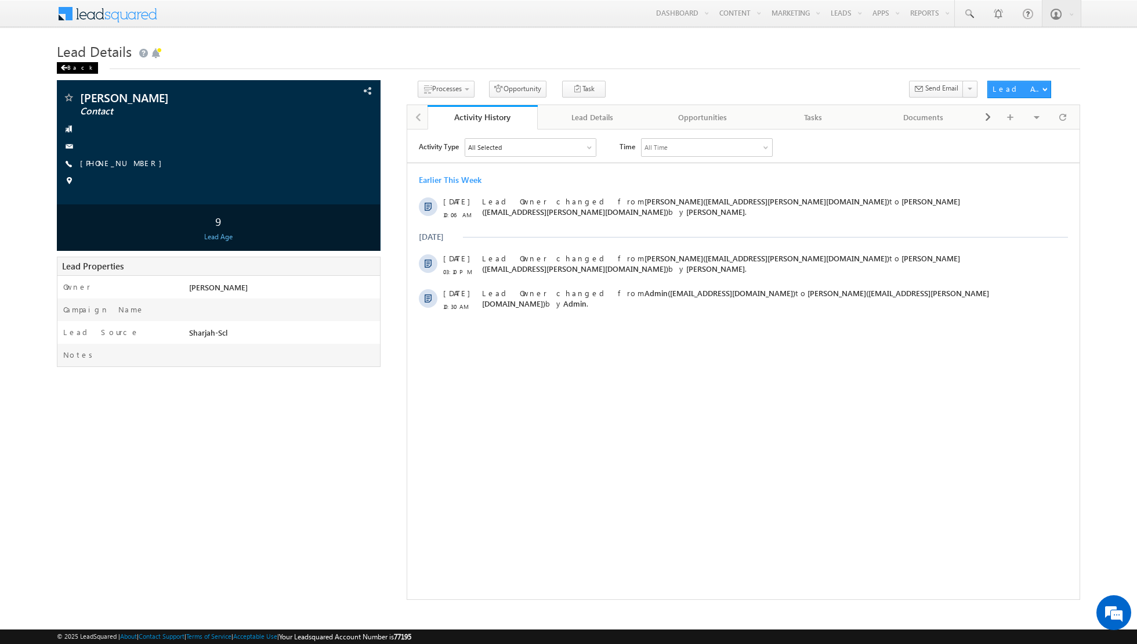
click at [63, 71] on div "Back" at bounding box center [77, 68] width 41 height 12
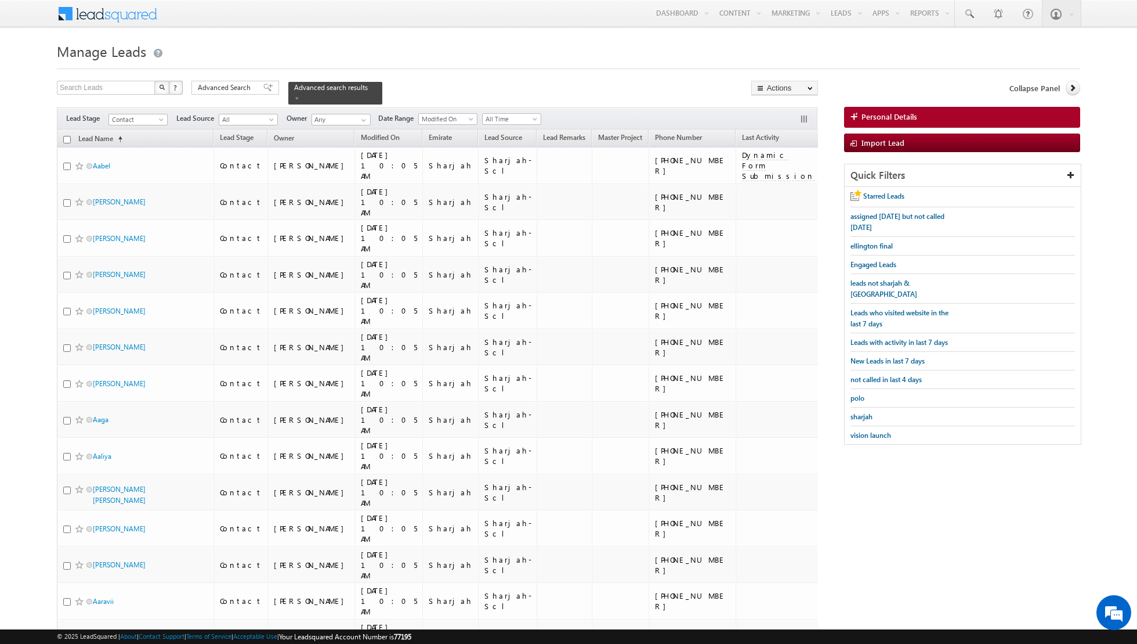
click at [67, 138] on input "checkbox" at bounding box center [67, 140] width 8 height 8
checkbox input "true"
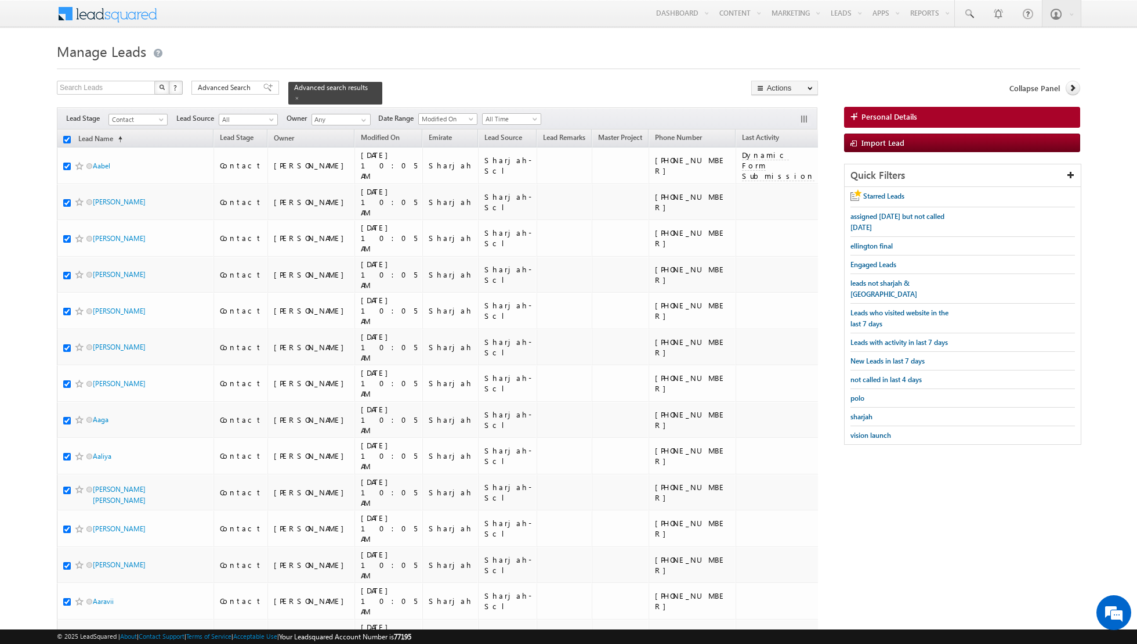
checkbox input "true"
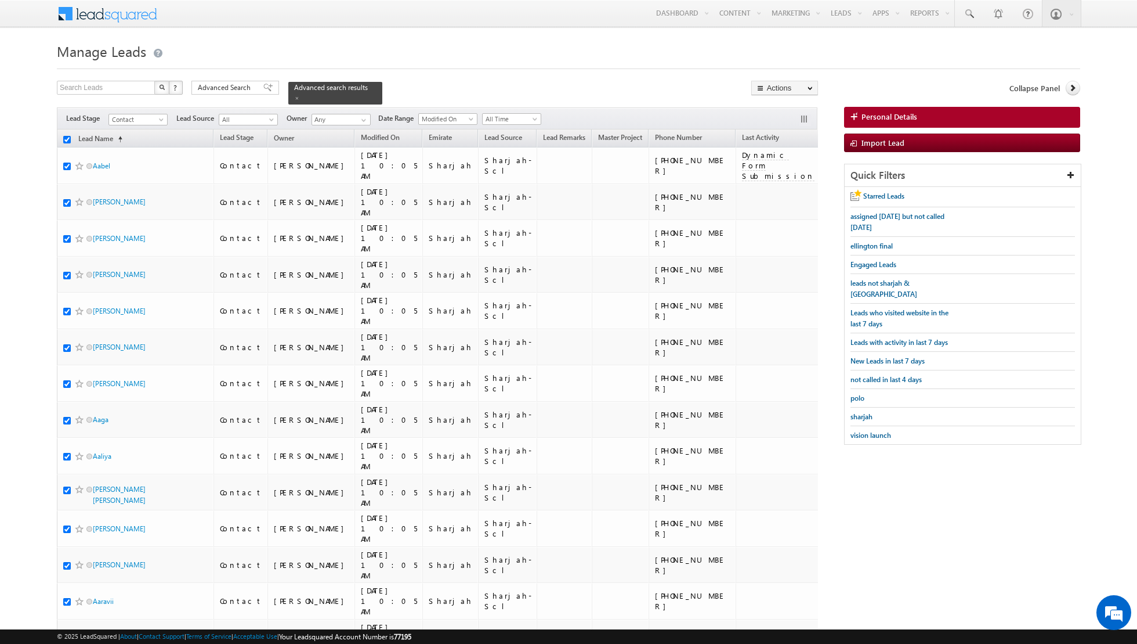
checkbox input "true"
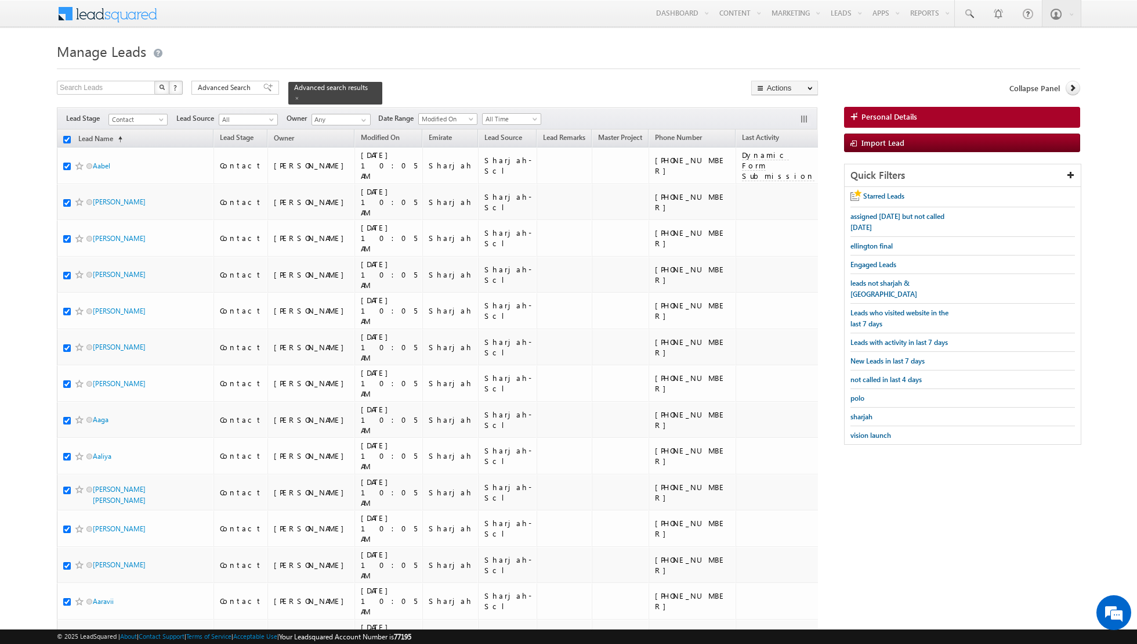
checkbox input "true"
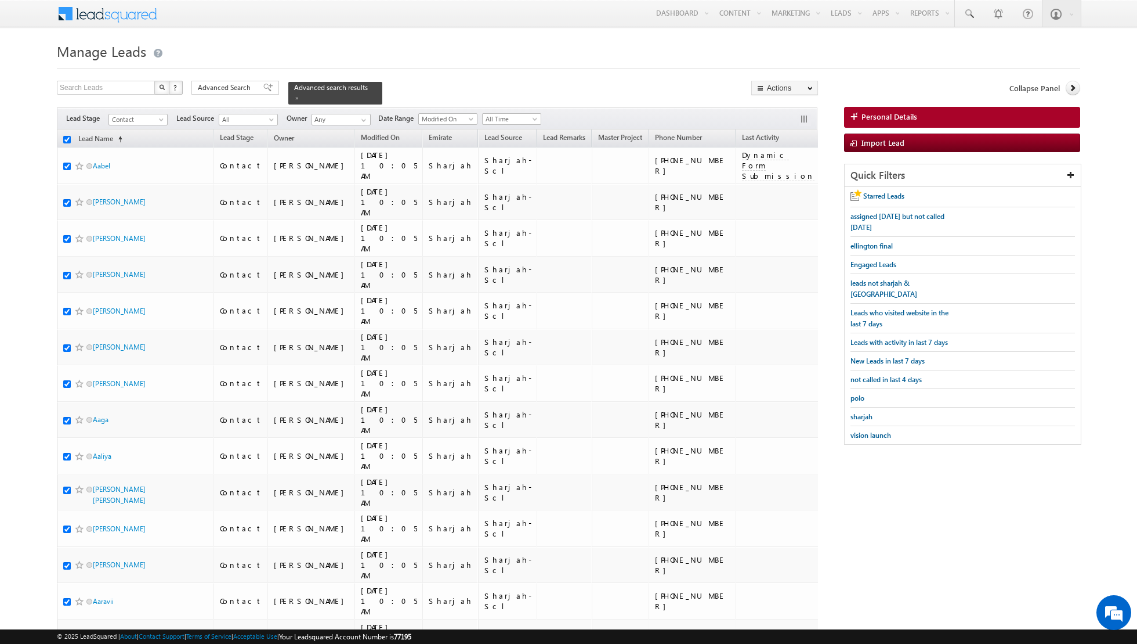
checkbox input "true"
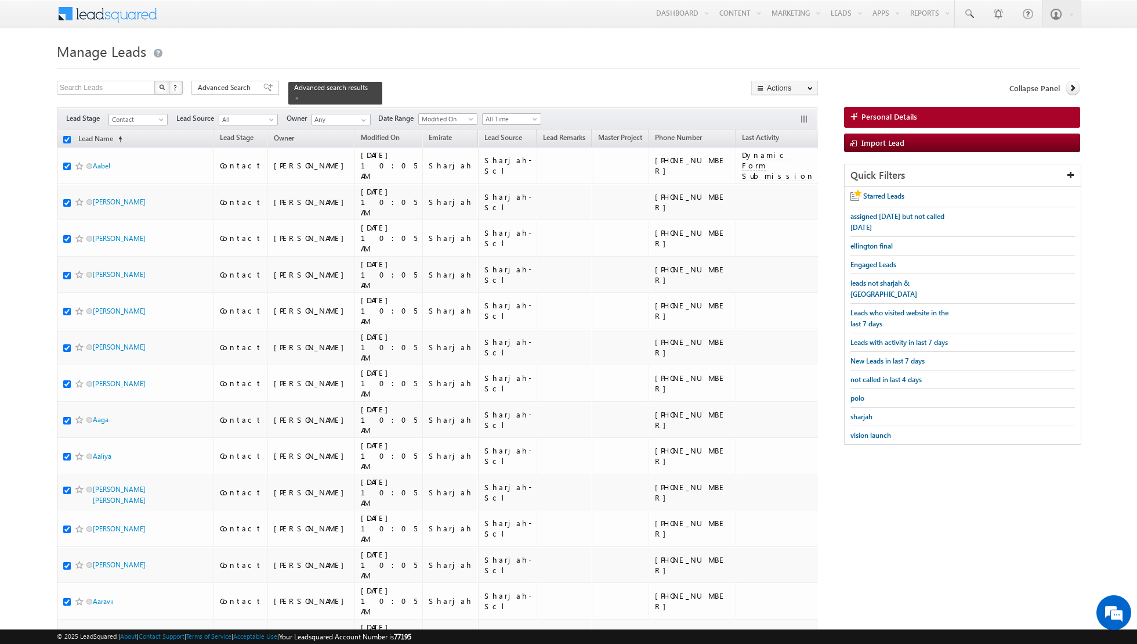
checkbox input "true"
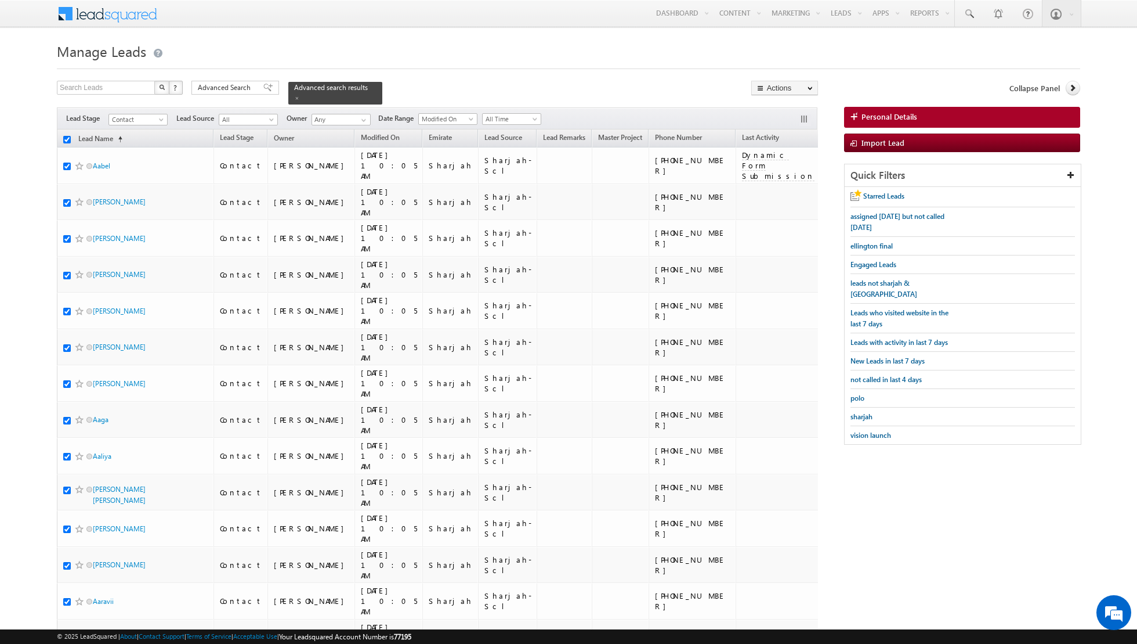
checkbox input "true"
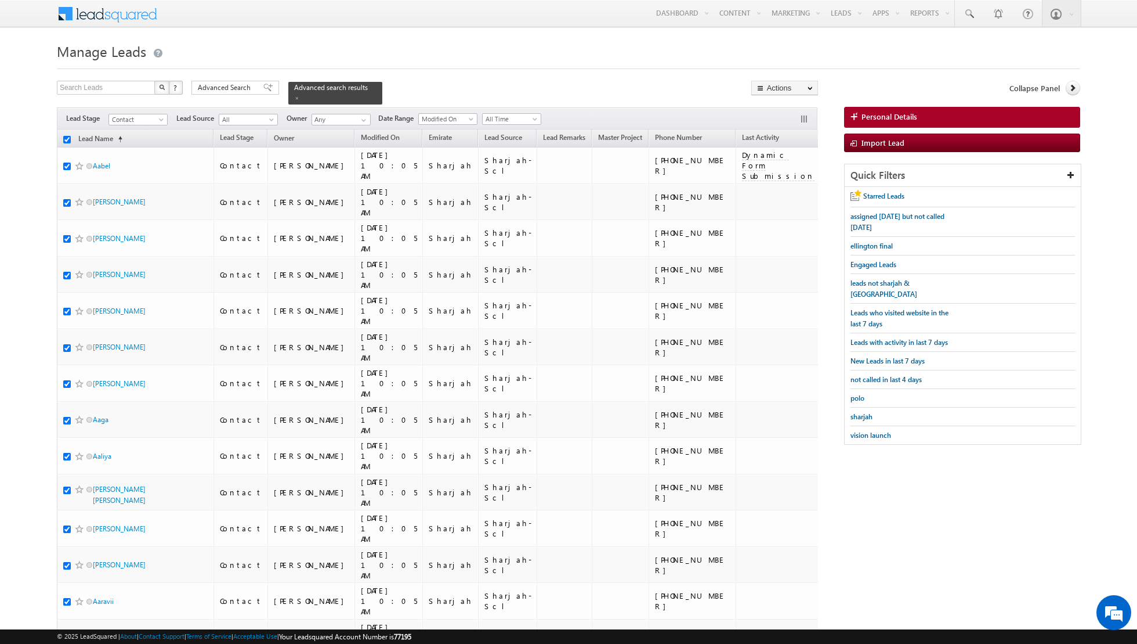
checkbox input "true"
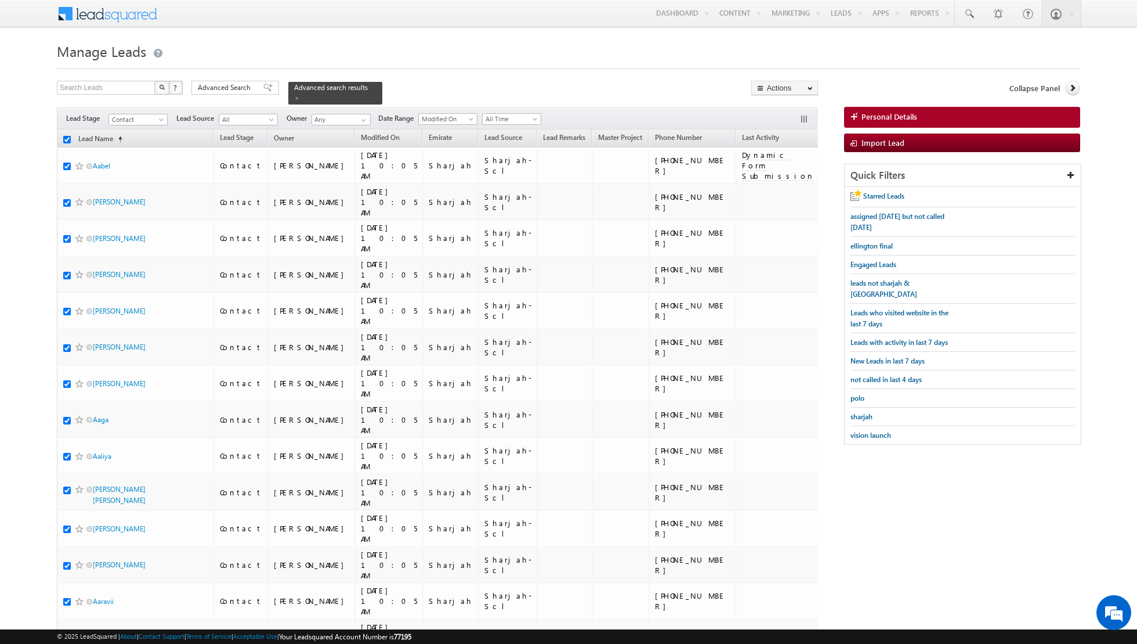
checkbox input "true"
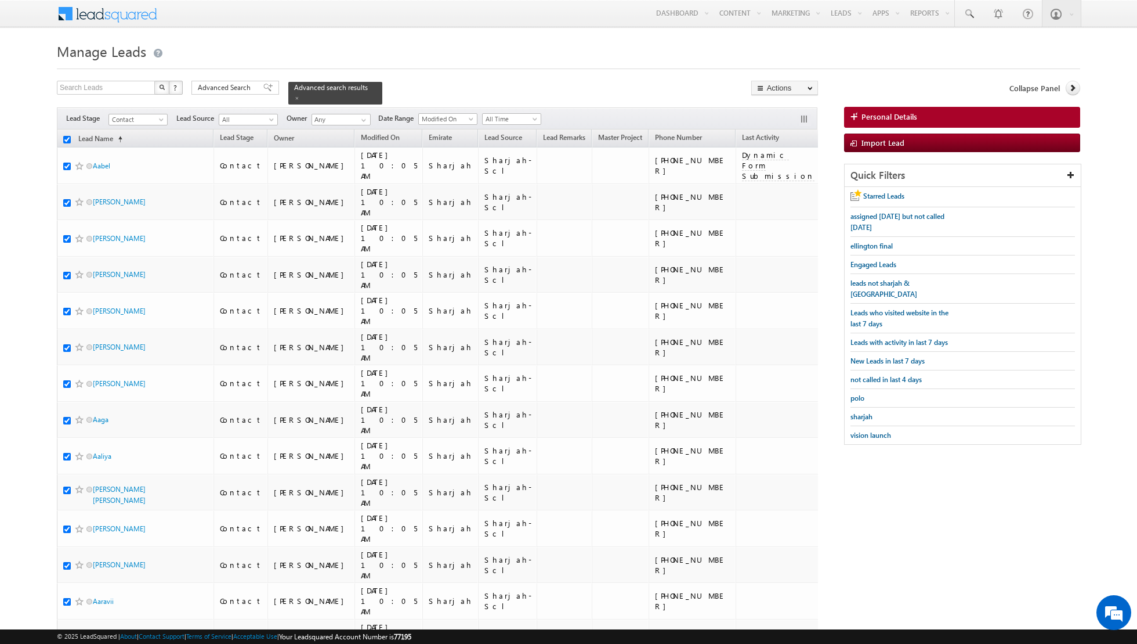
checkbox input "true"
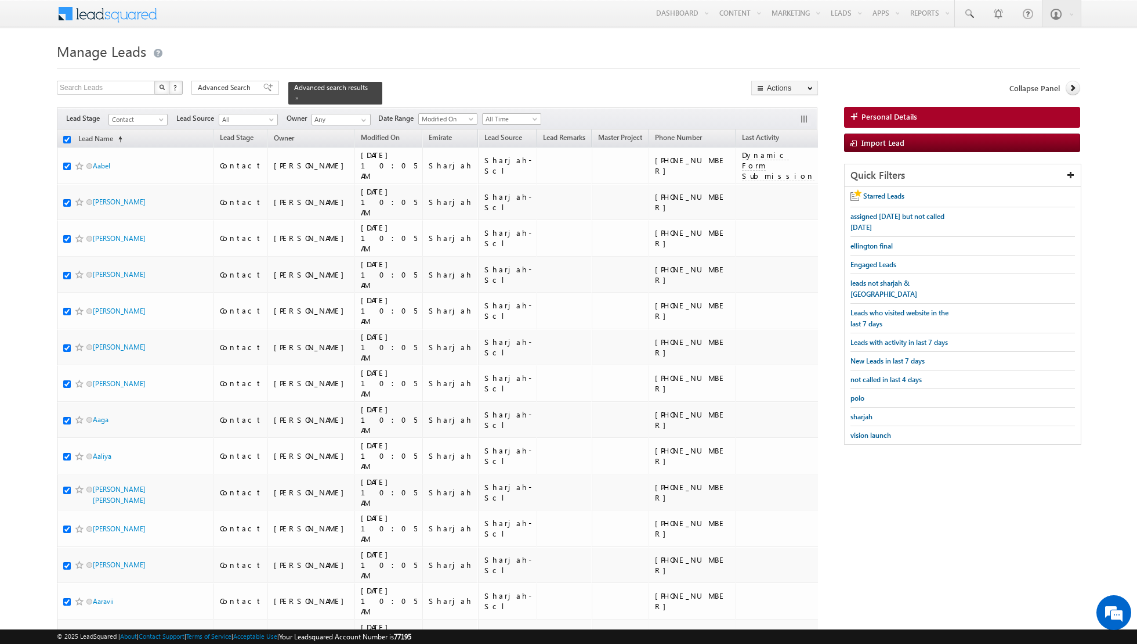
checkbox input "true"
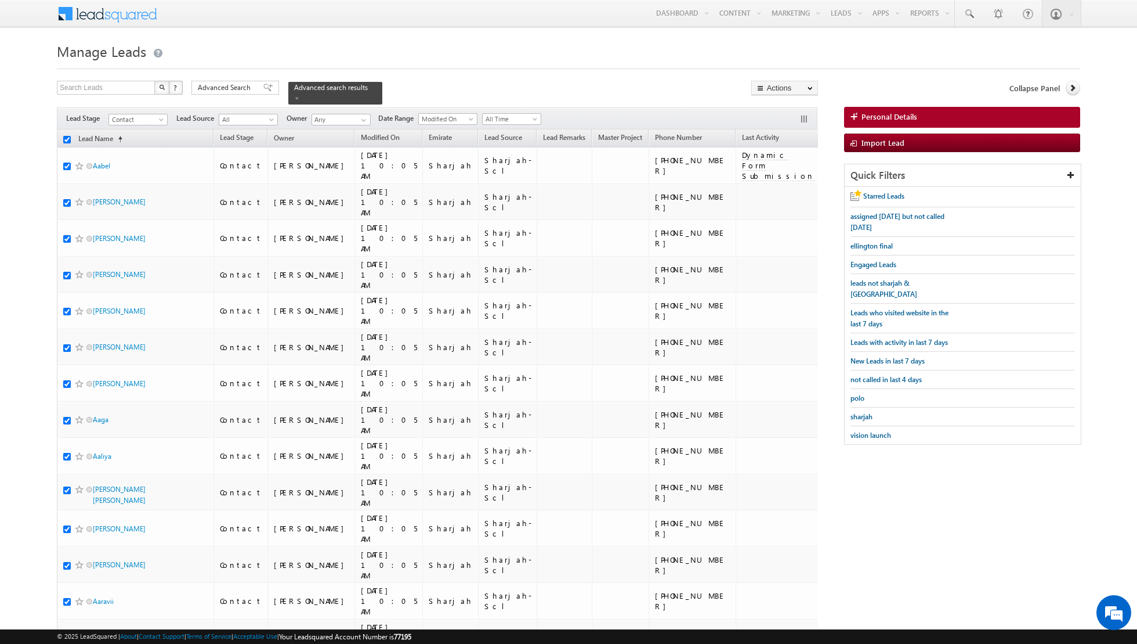
checkbox input "true"
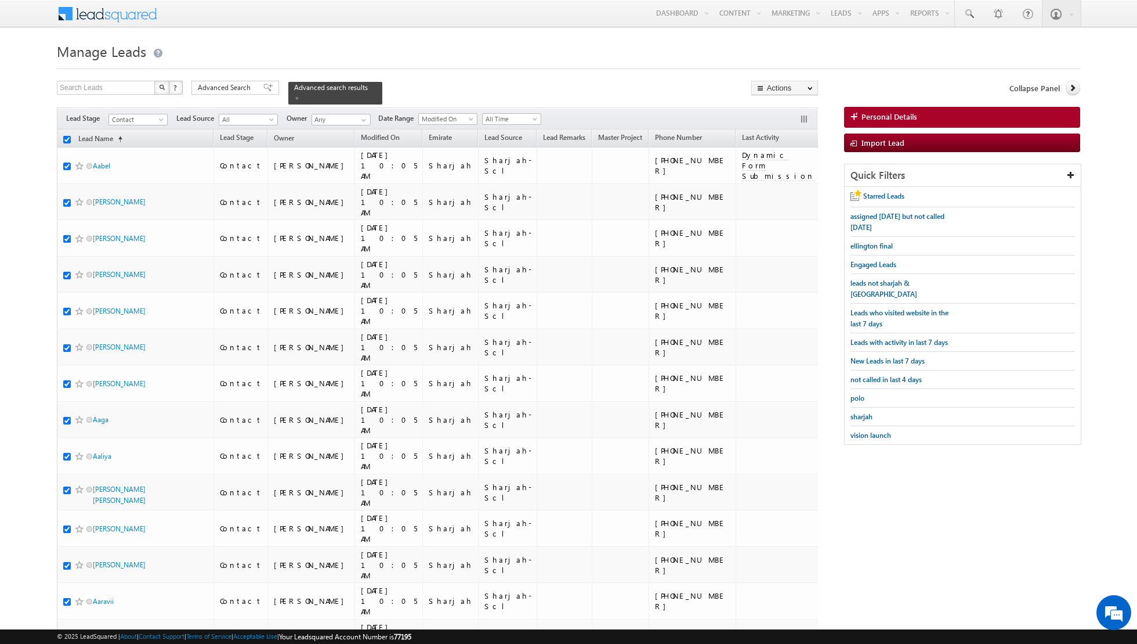
checkbox input "true"
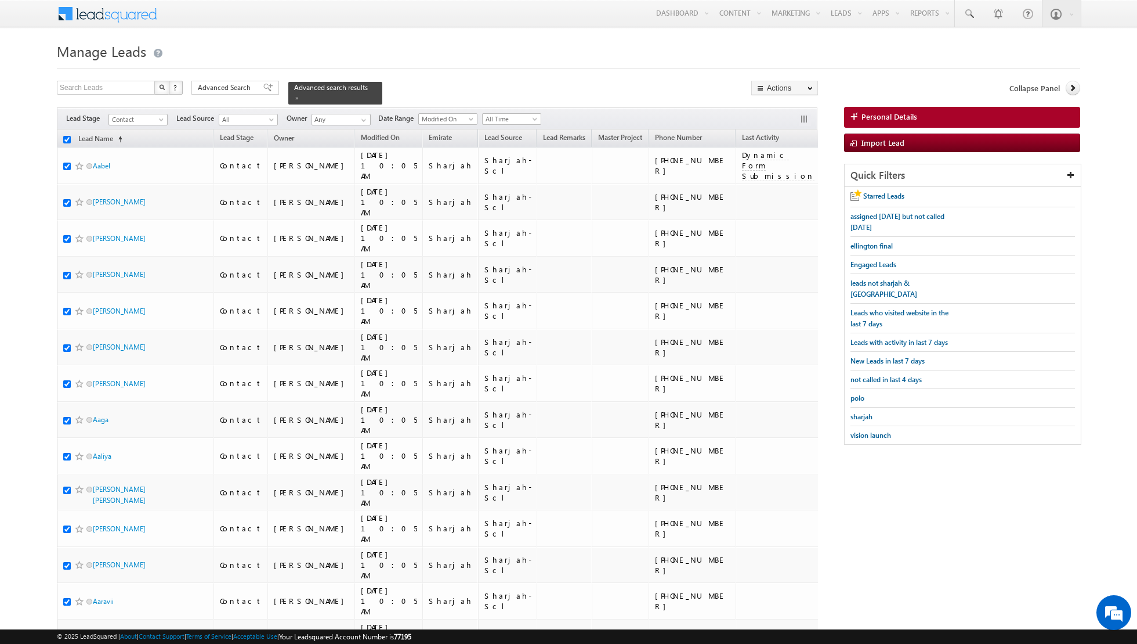
checkbox input "true"
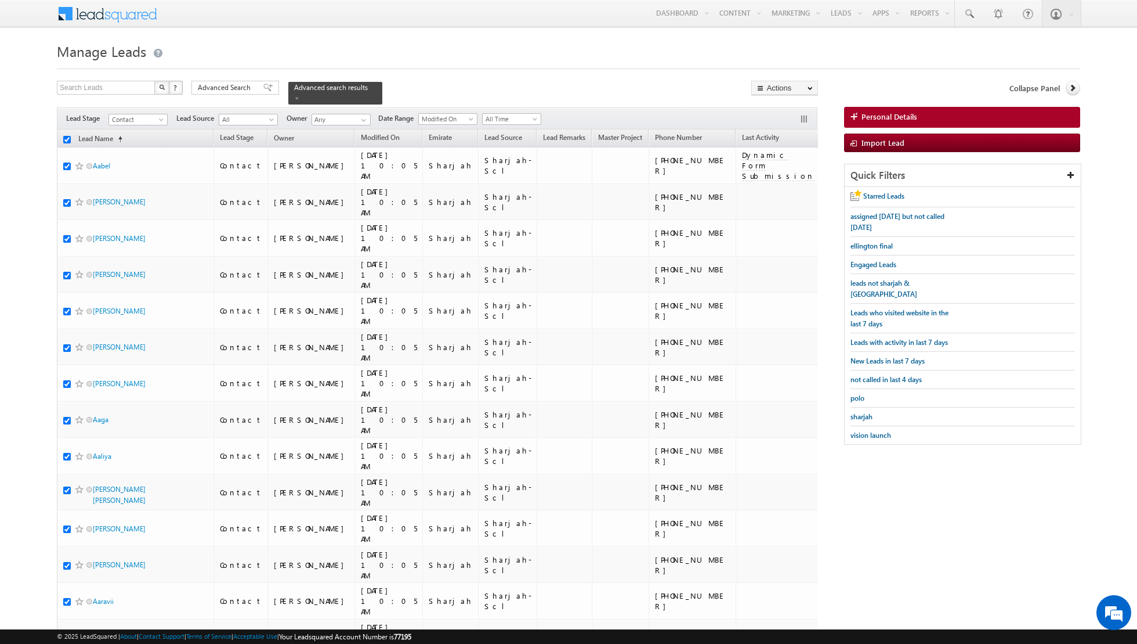
checkbox input "true"
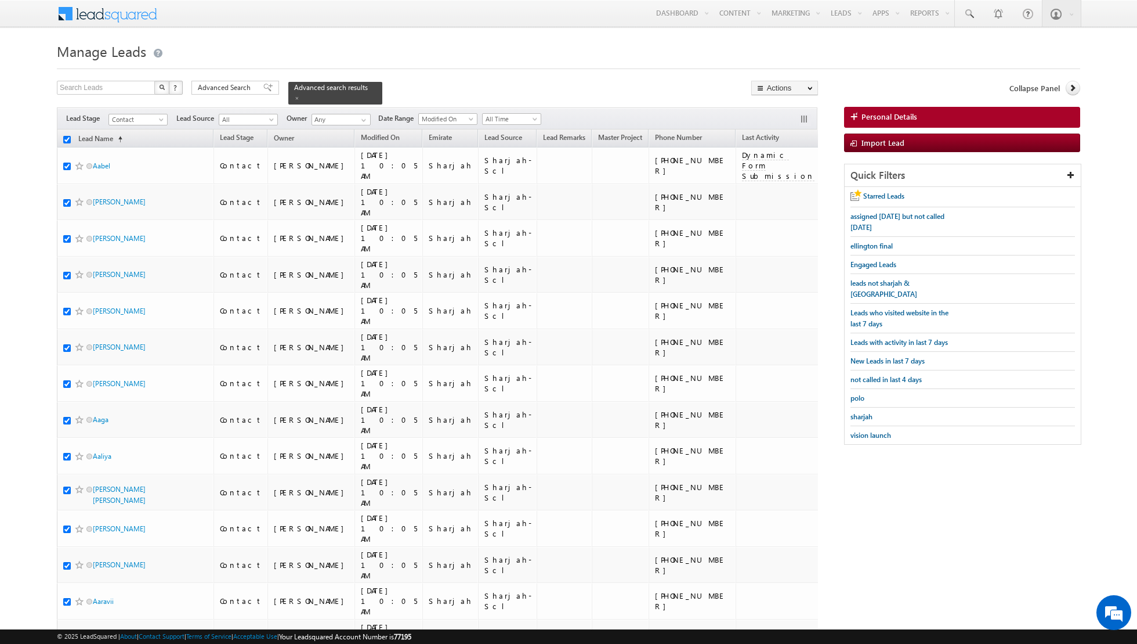
checkbox input "true"
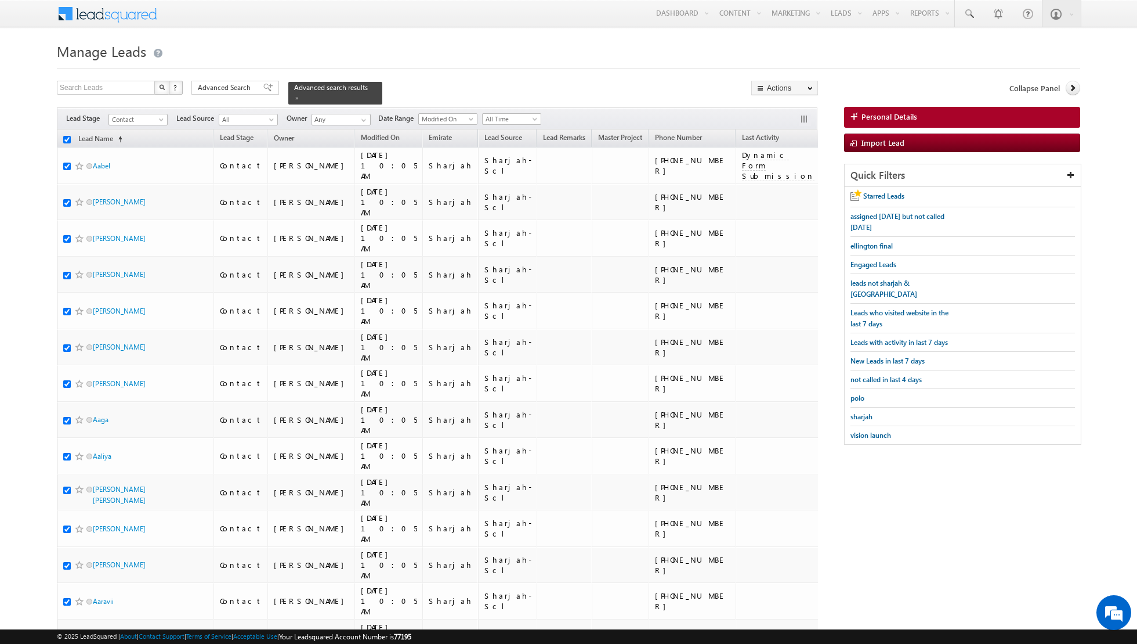
checkbox input "true"
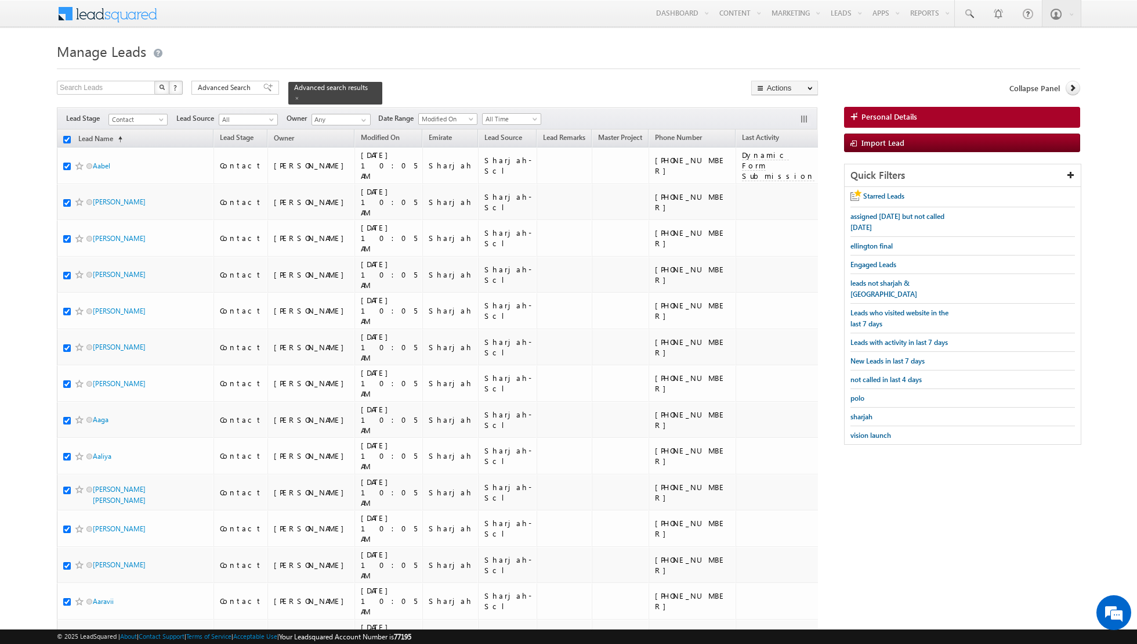
checkbox input "true"
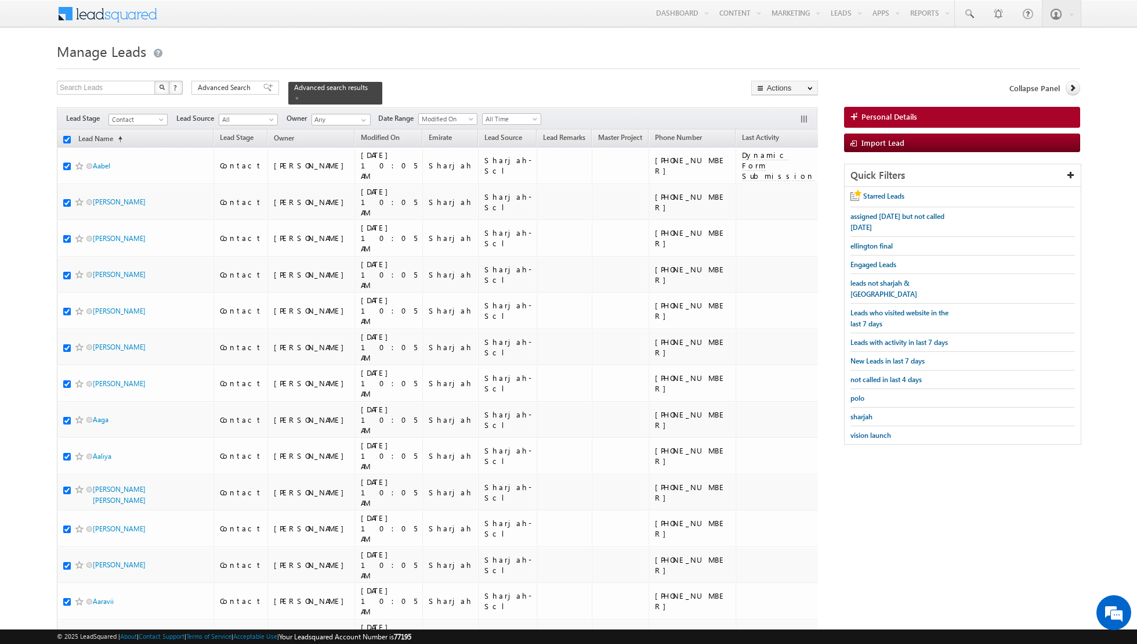
checkbox input "true"
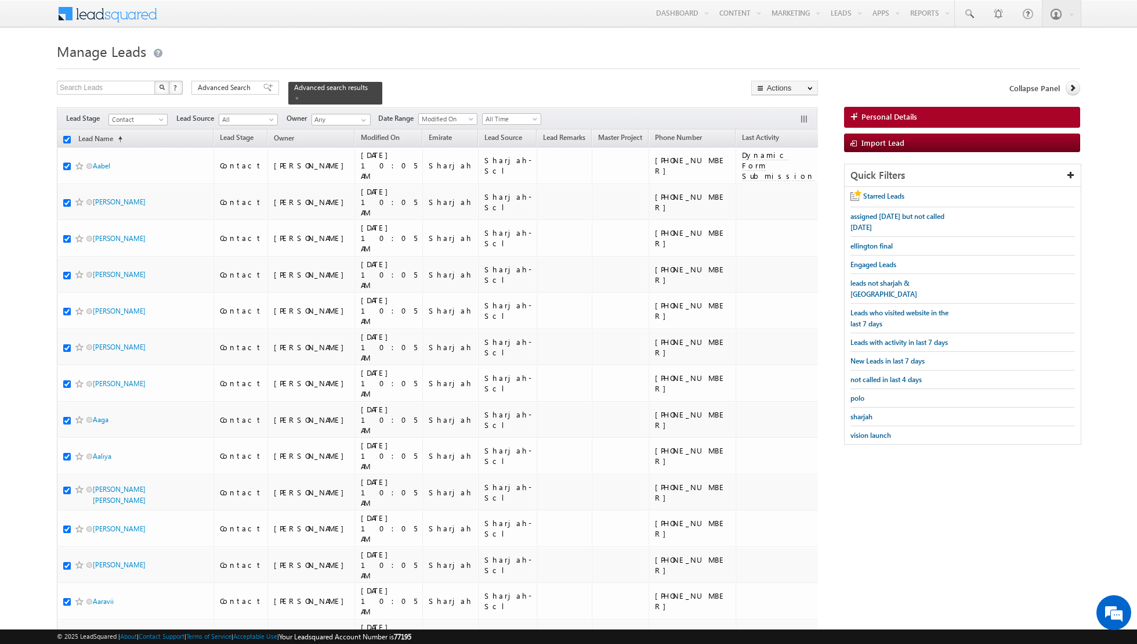
checkbox input "true"
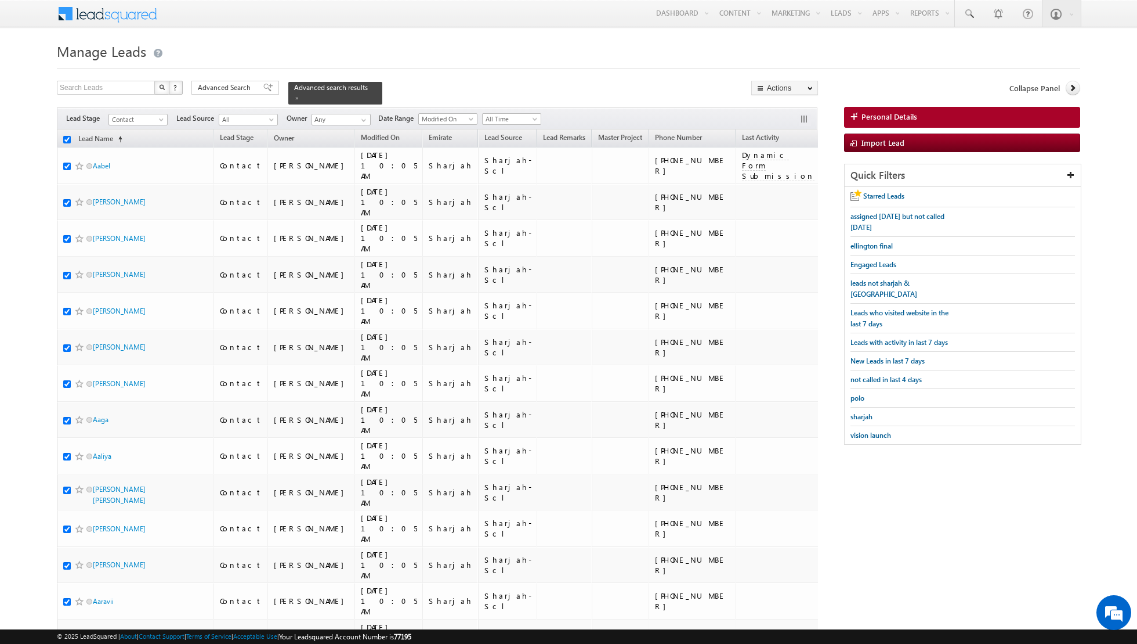
checkbox input "true"
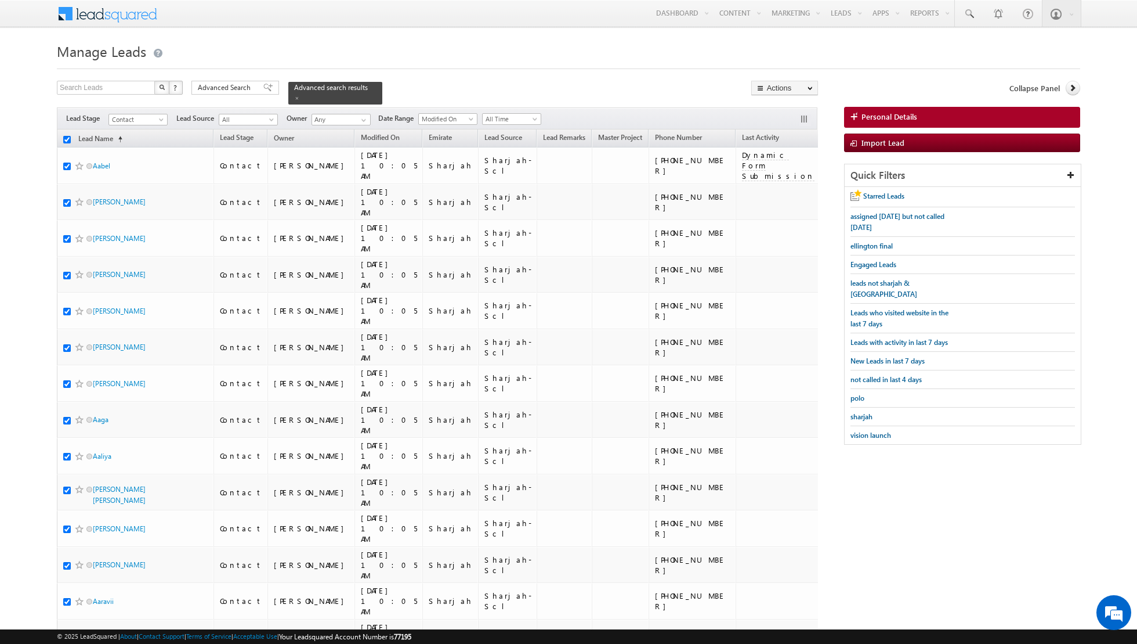
checkbox input "true"
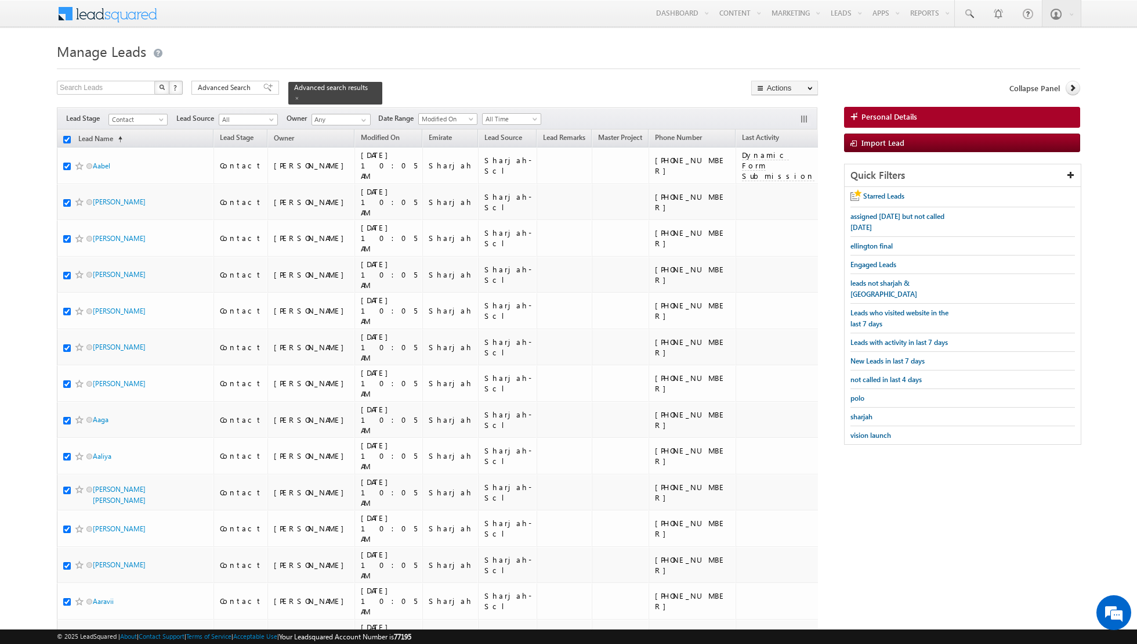
checkbox input "true"
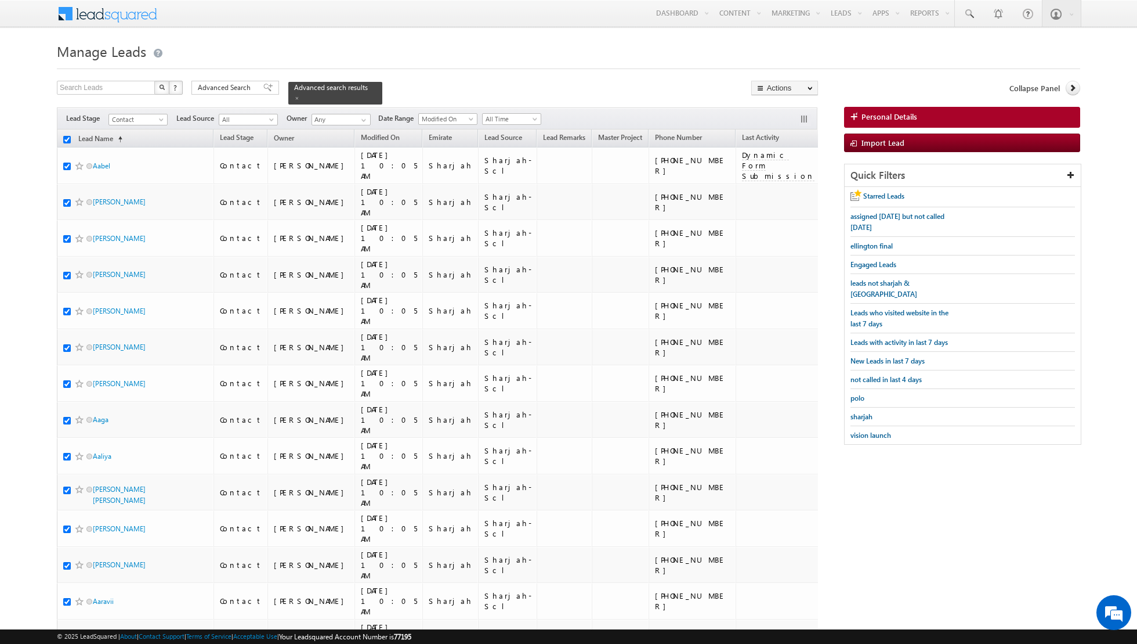
checkbox input "true"
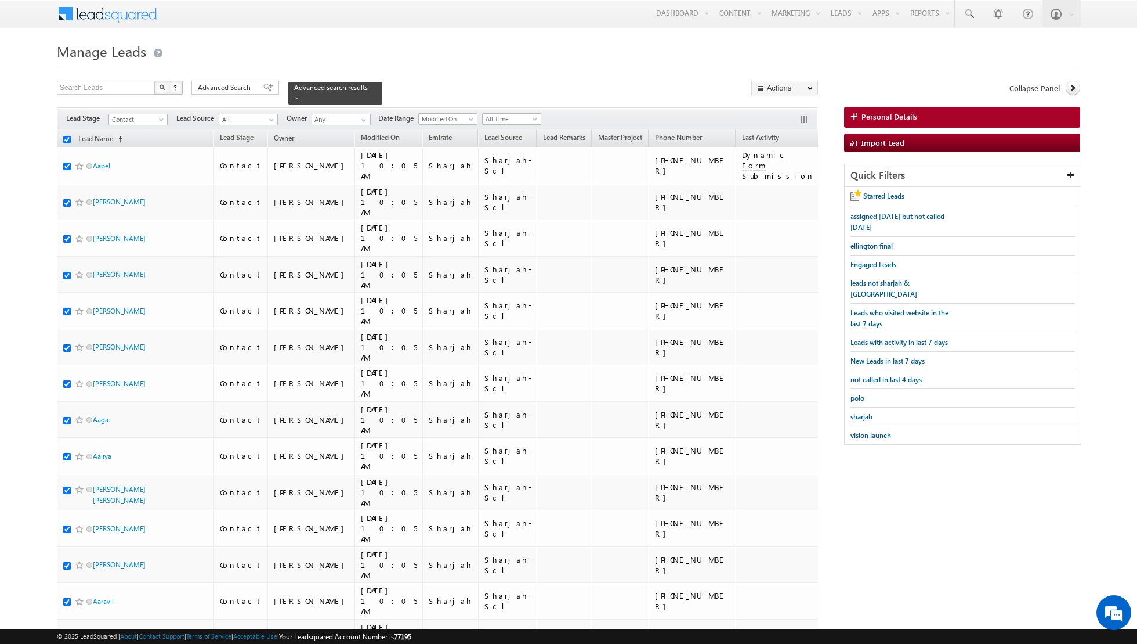
checkbox input "true"
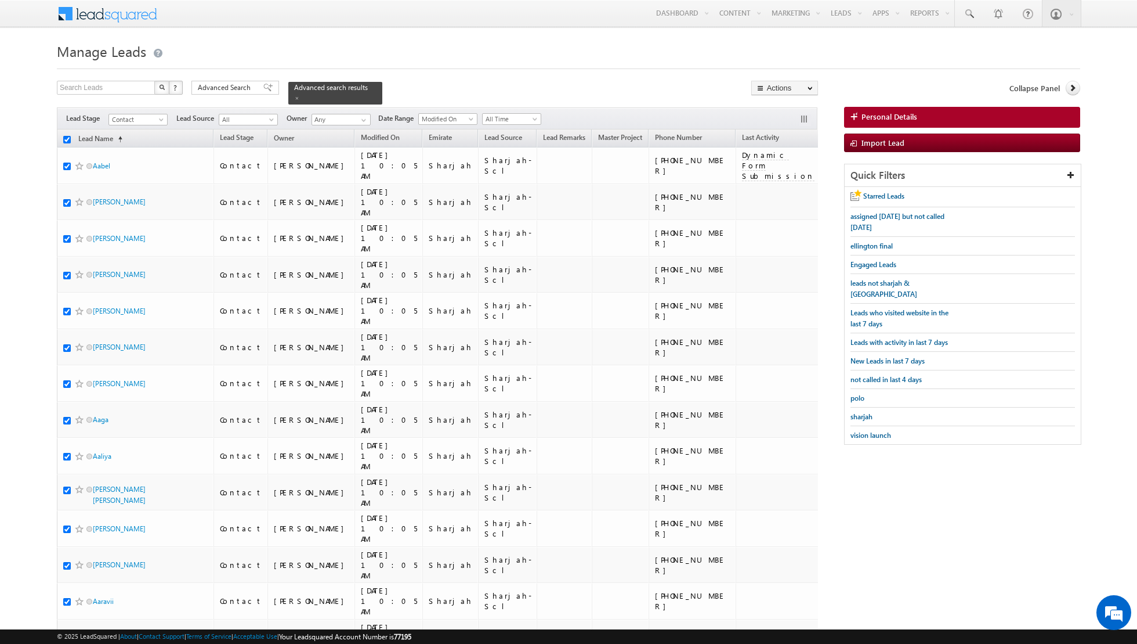
checkbox input "true"
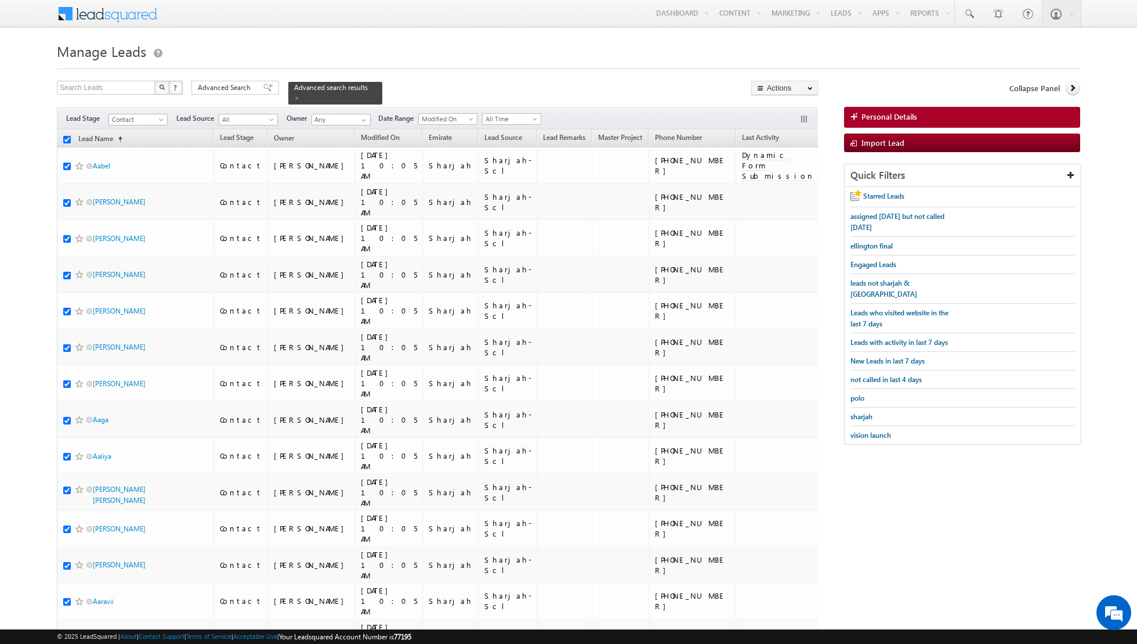
checkbox input "true"
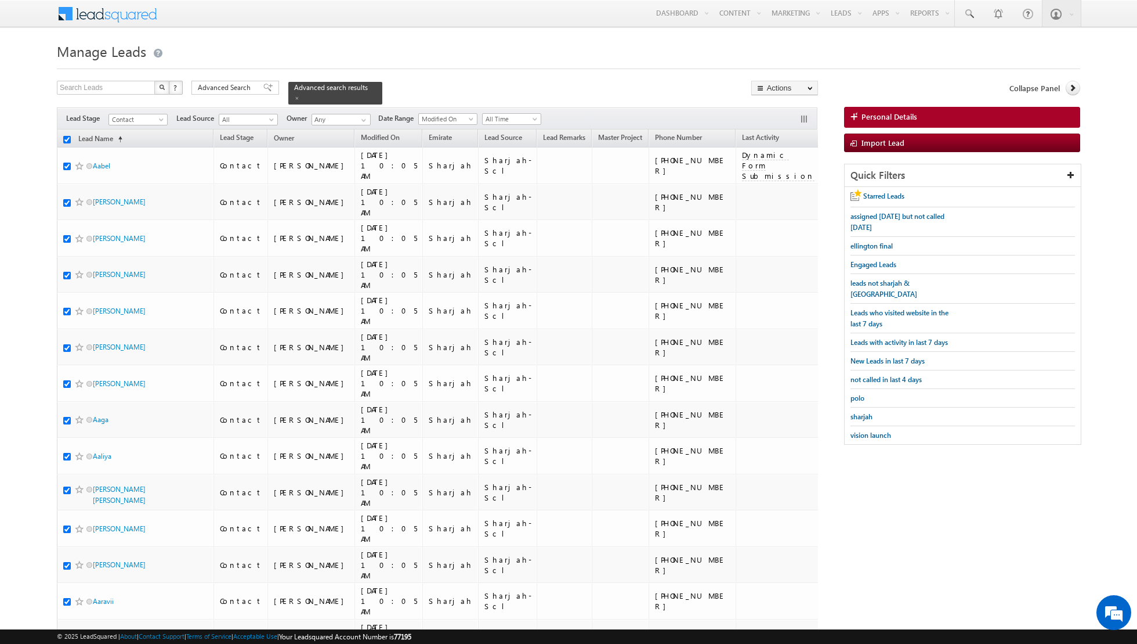
checkbox input "true"
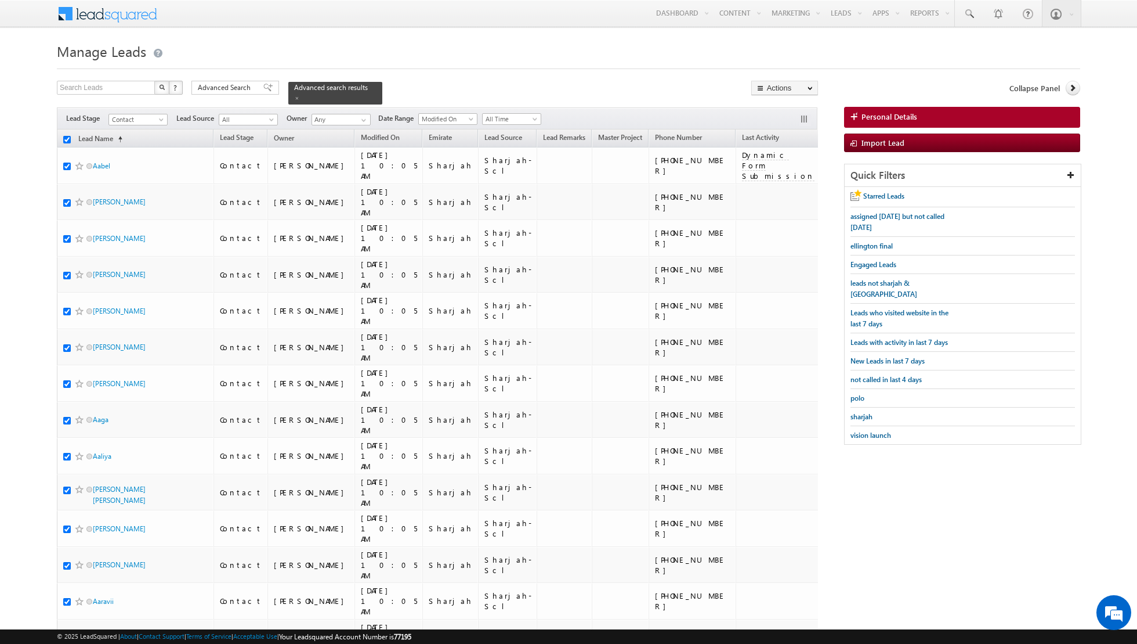
checkbox input "true"
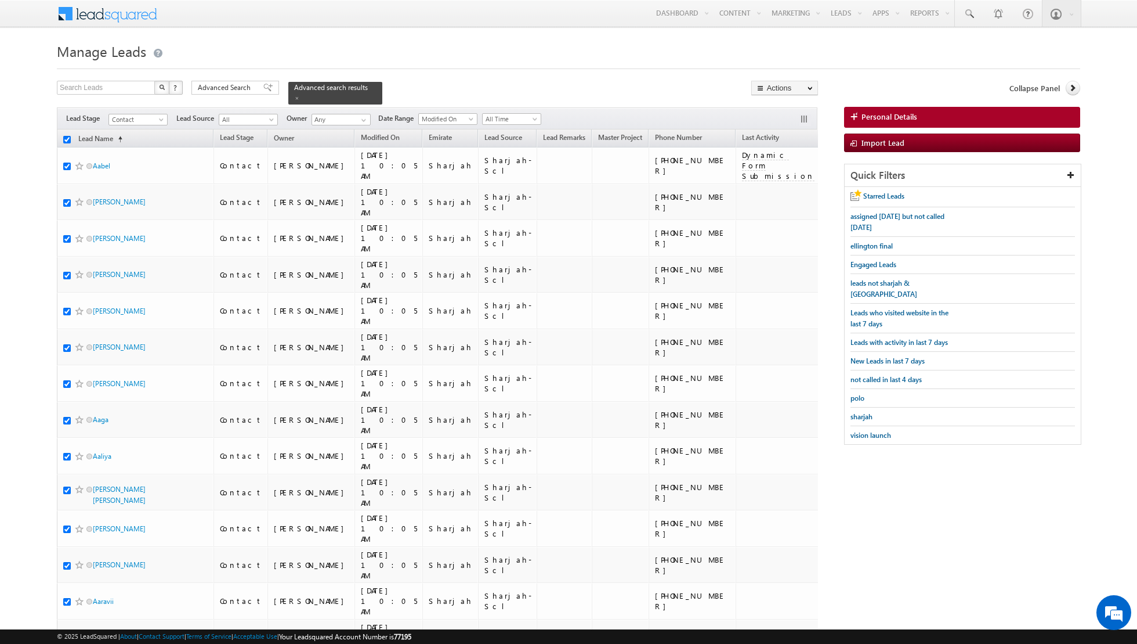
checkbox input "true"
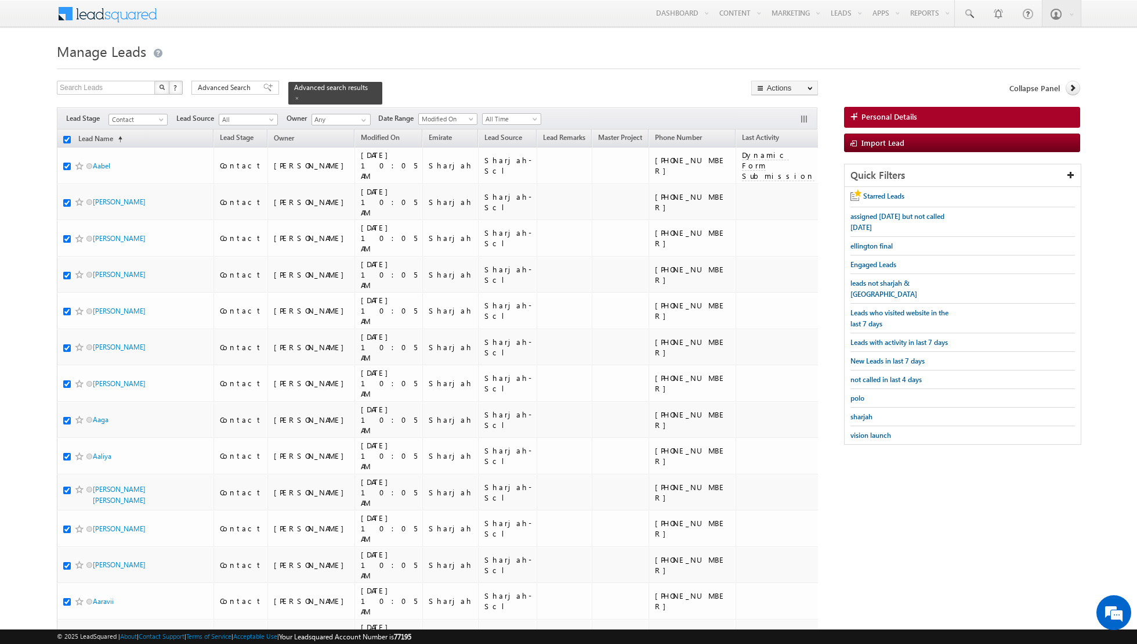
checkbox input "true"
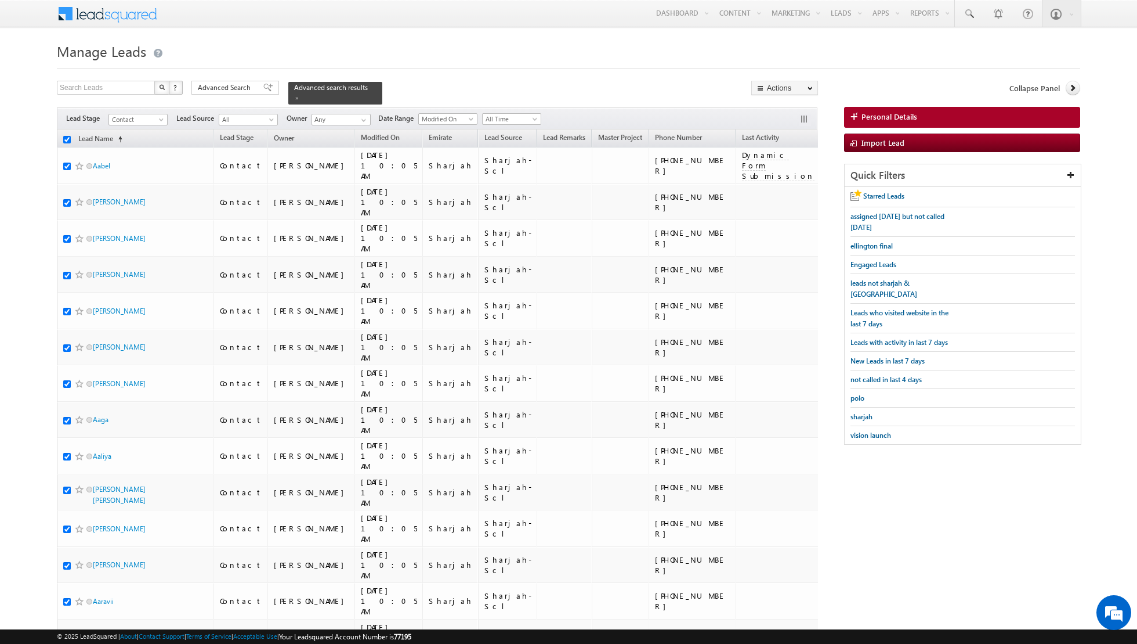
checkbox input "true"
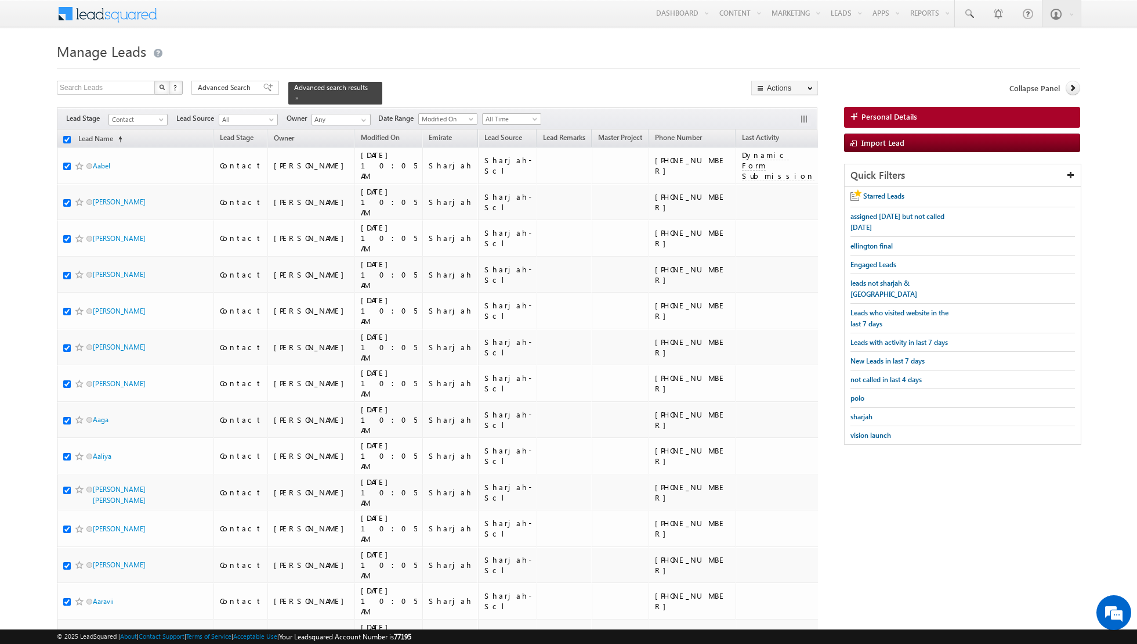
checkbox input "true"
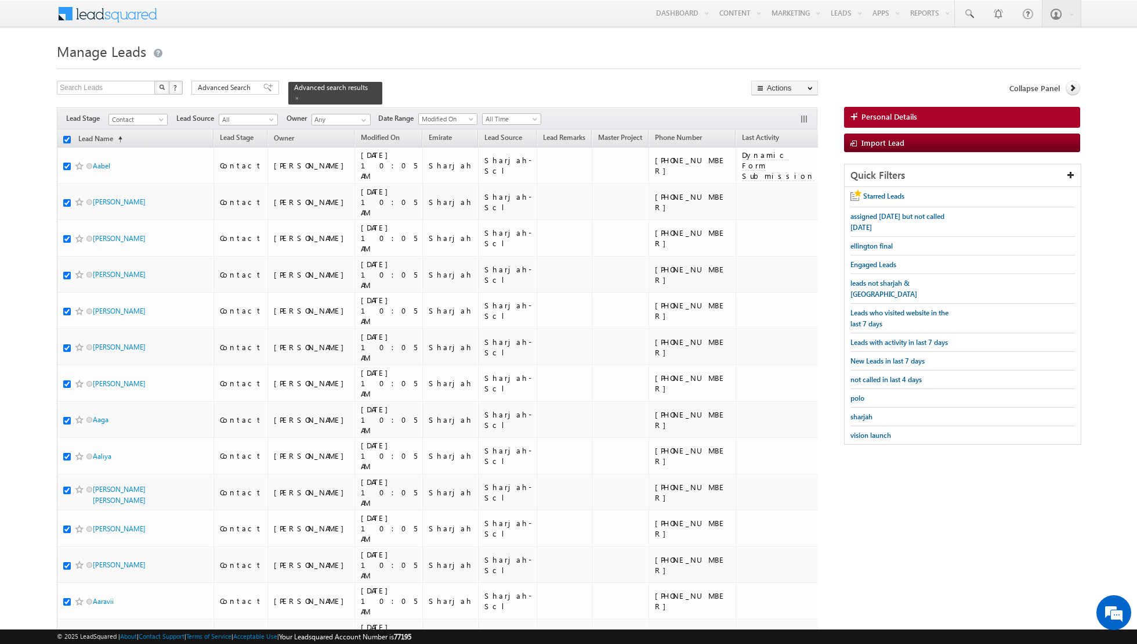
checkbox input "true"
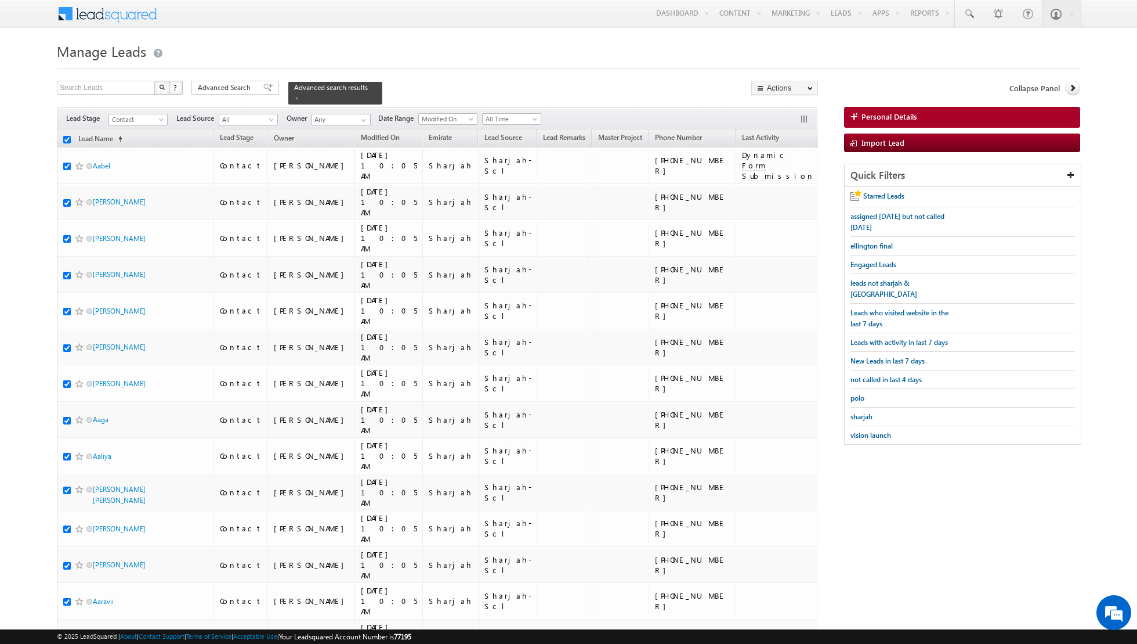
checkbox input "true"
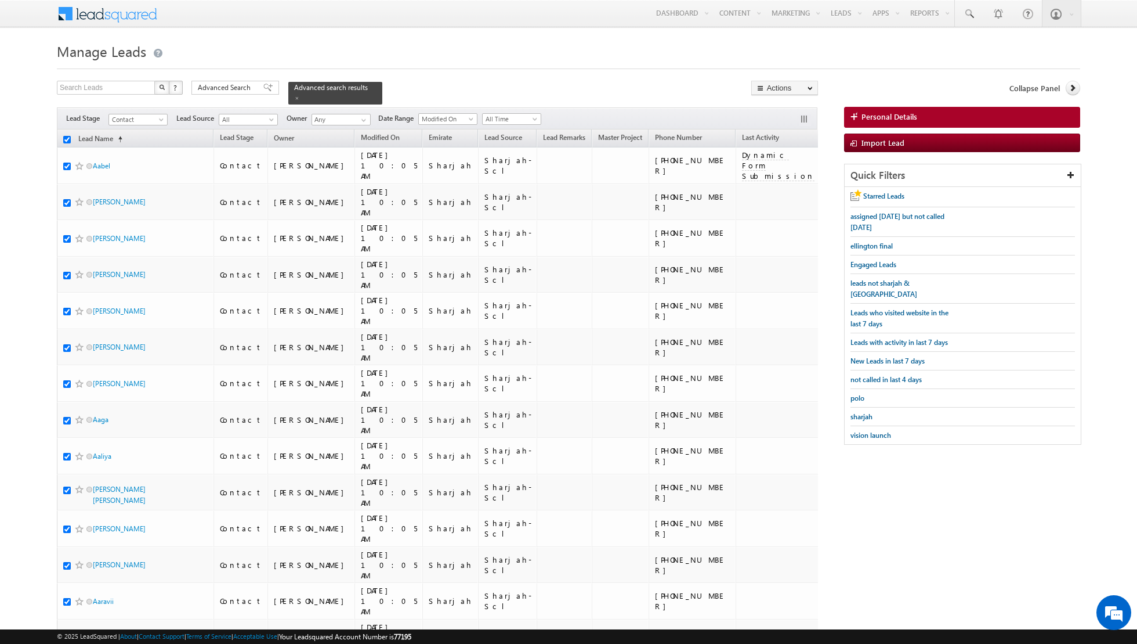
checkbox input "true"
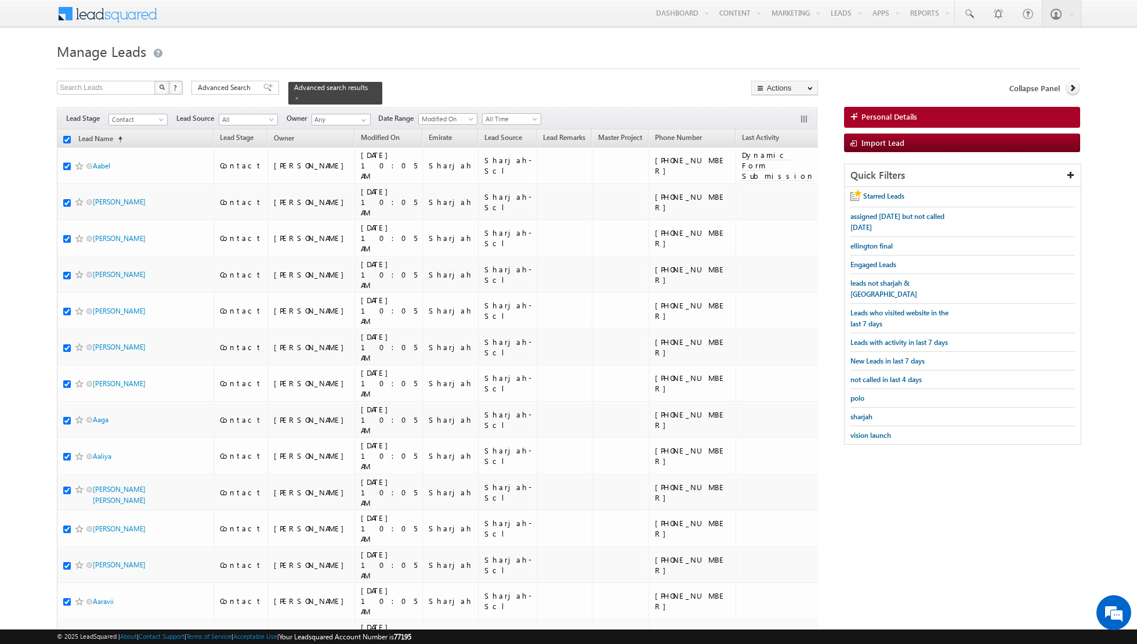
checkbox input "true"
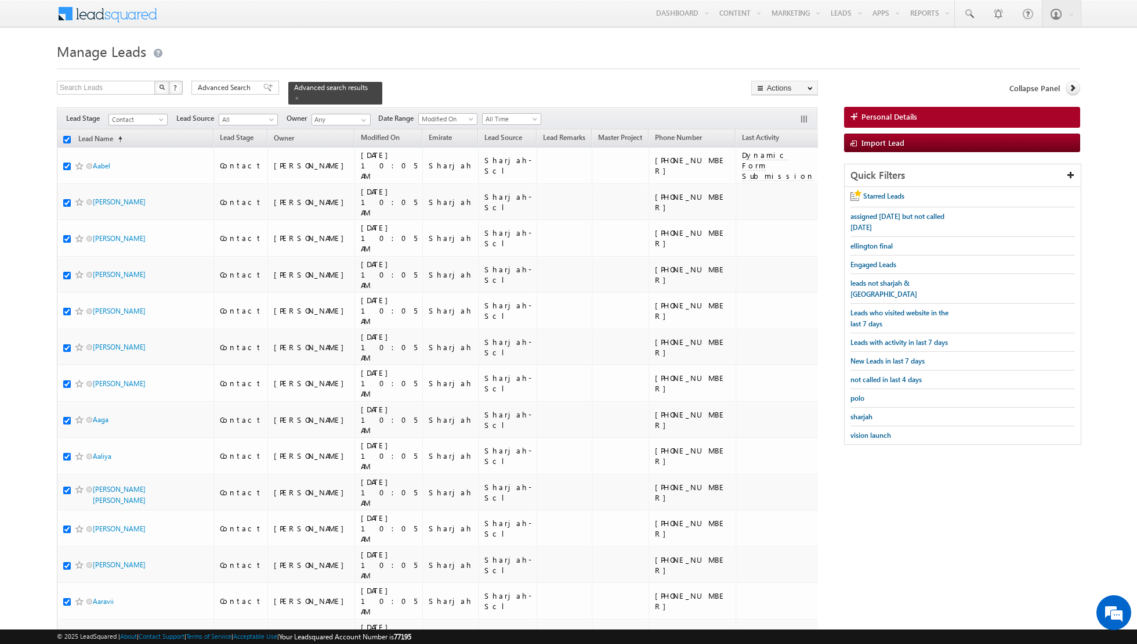
checkbox input "true"
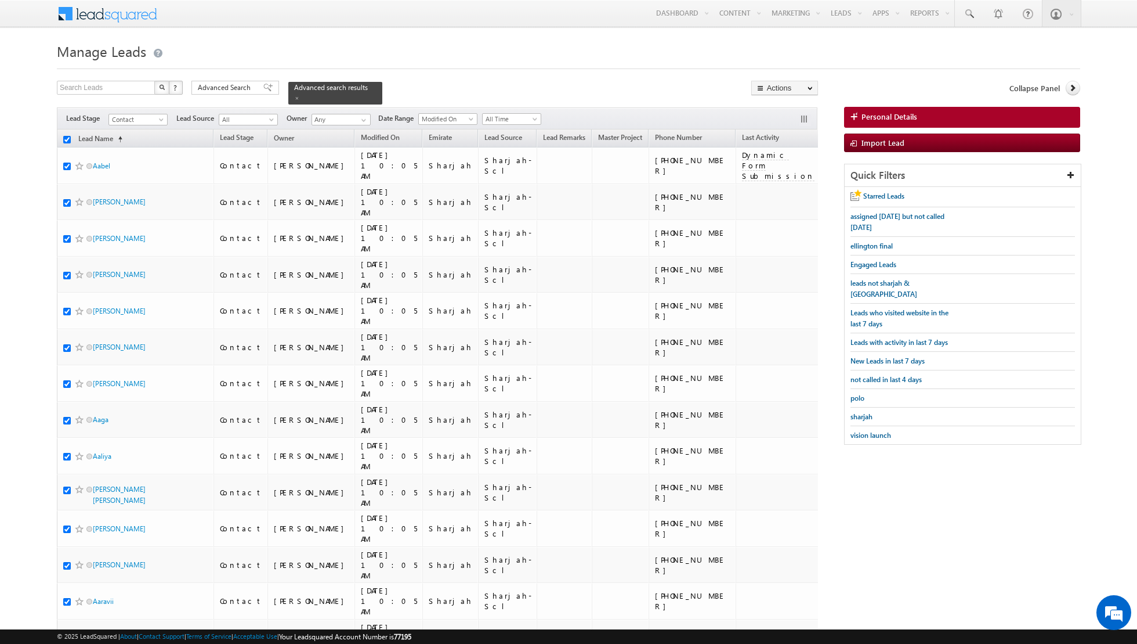
checkbox input "true"
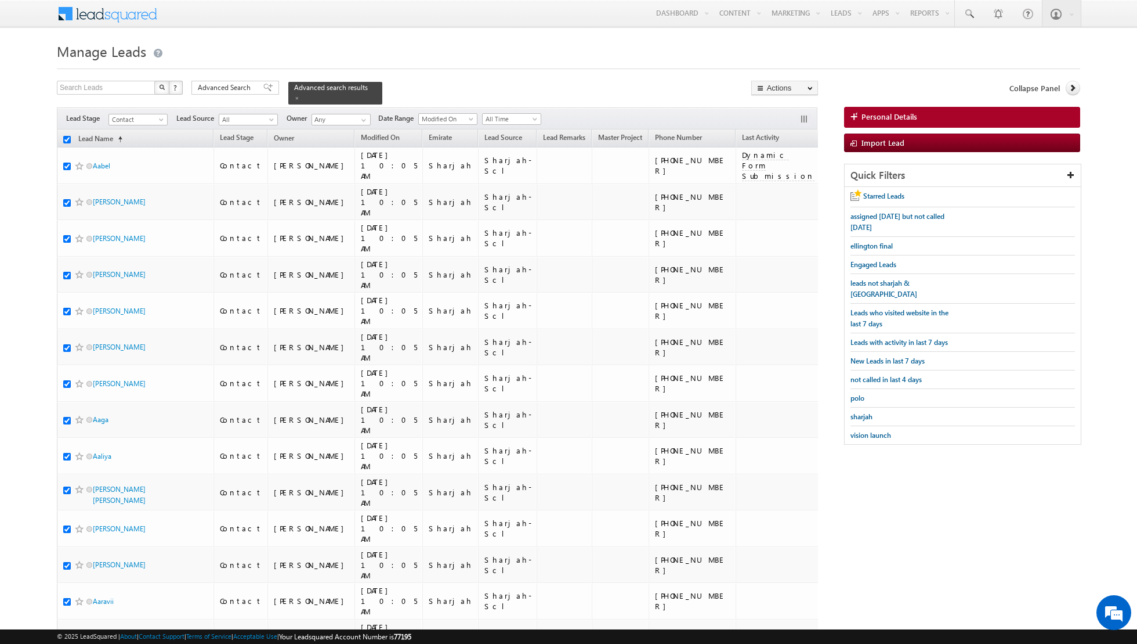
checkbox input "true"
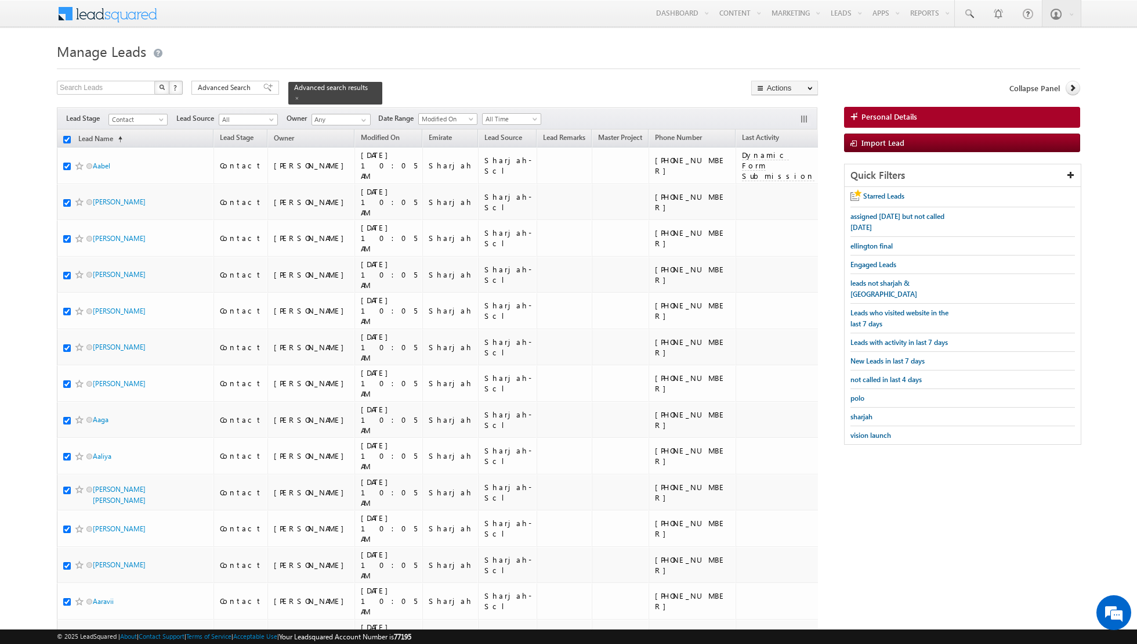
checkbox input "true"
click at [785, 188] on link "Change Owner" at bounding box center [785, 188] width 66 height 14
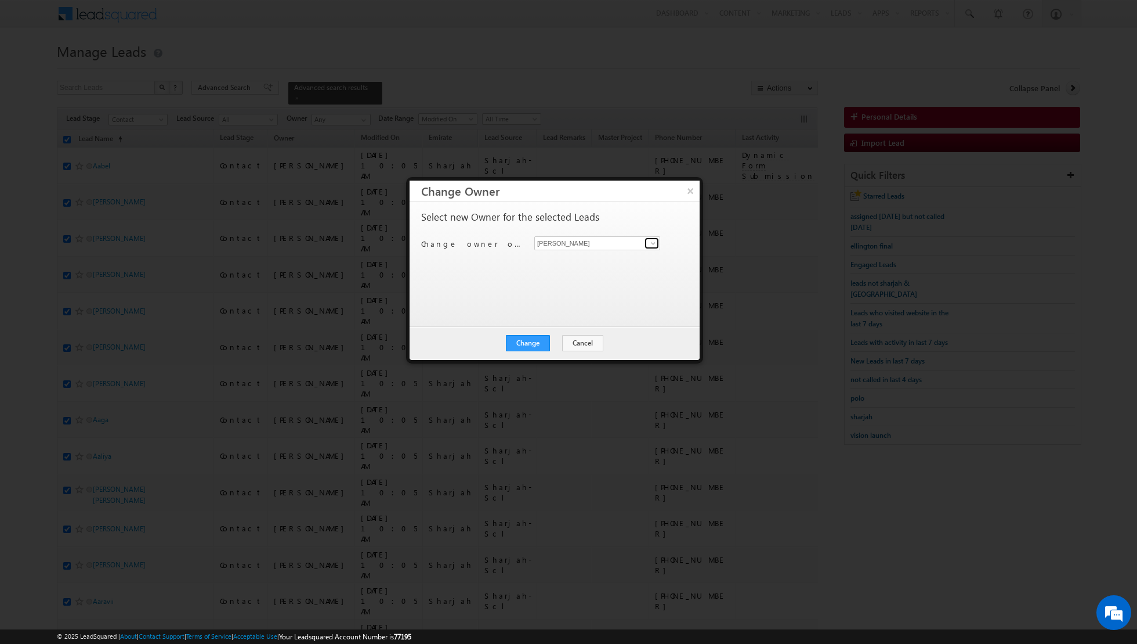
click at [648, 244] on link at bounding box center [652, 243] width 15 height 12
click at [613, 262] on span "[PERSON_NAME][EMAIL_ADDRESS][DOMAIN_NAME]" at bounding box center [591, 265] width 104 height 9
click at [532, 345] on button "Change" at bounding box center [528, 343] width 44 height 16
click at [562, 341] on button "Close" at bounding box center [556, 343] width 37 height 16
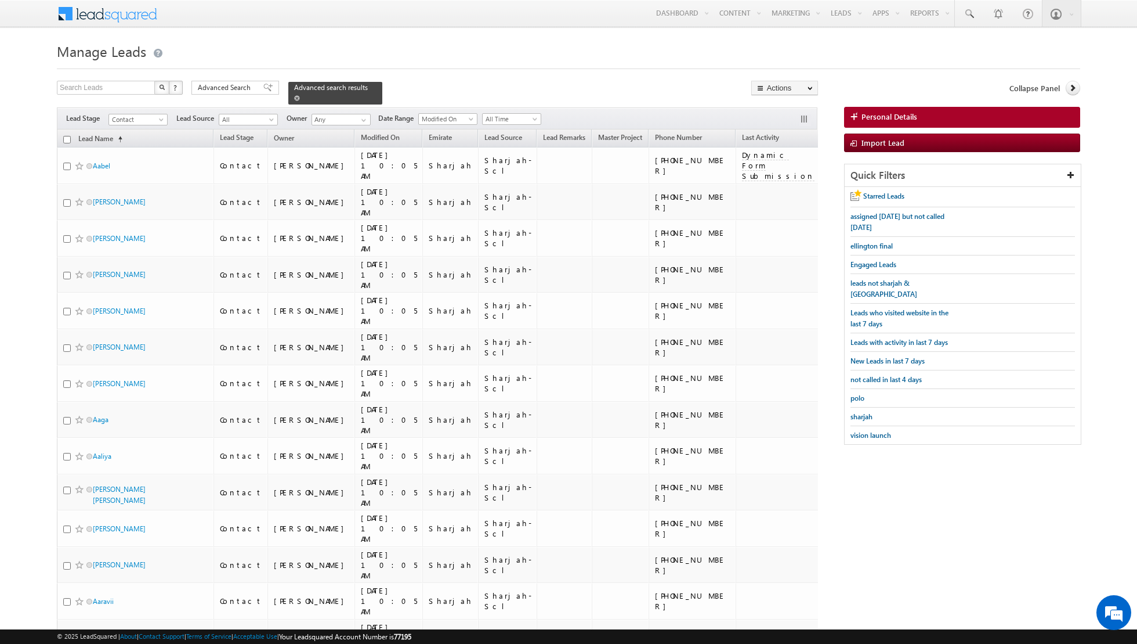
click at [294, 100] on span at bounding box center [297, 98] width 6 height 6
